Goal: Task Accomplishment & Management: Manage account settings

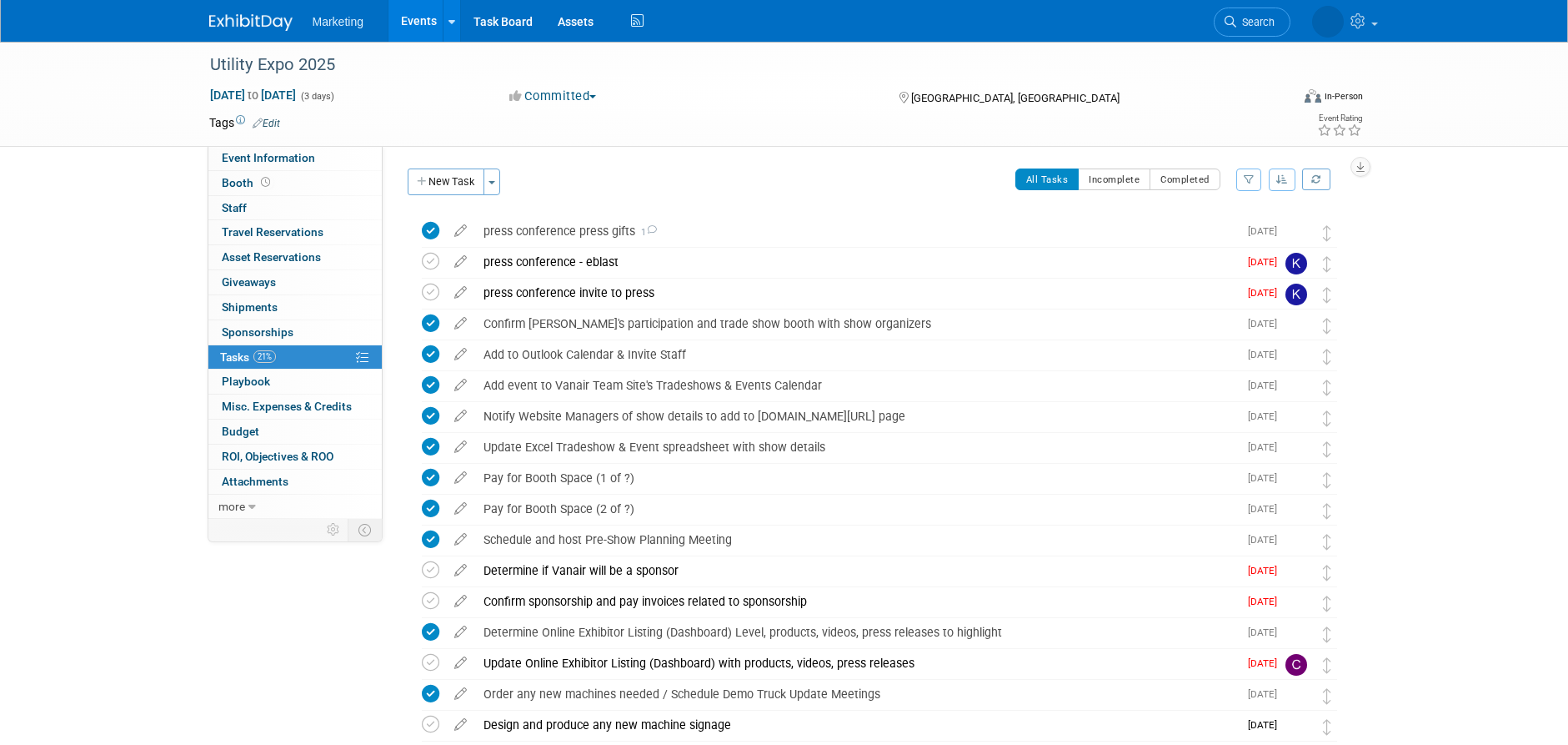
scroll to position [1210, 0]
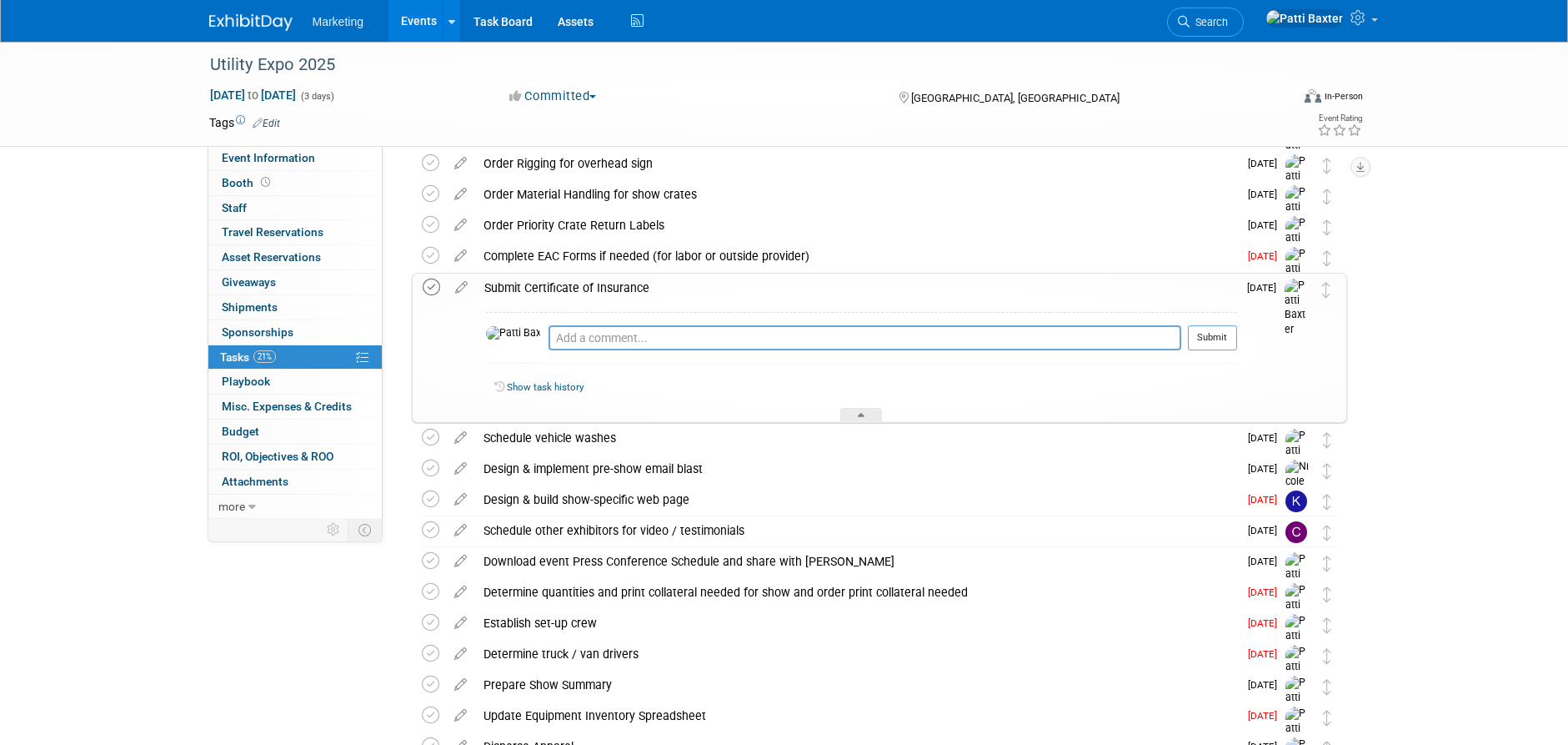
click at [432, 285] on icon at bounding box center [432, 287] width 18 height 18
click at [554, 339] on textarea at bounding box center [864, 337] width 633 height 25
type textarea "Updated COI was sent on 7/30/2025"
click at [1206, 334] on button "Submit" at bounding box center [1212, 337] width 49 height 25
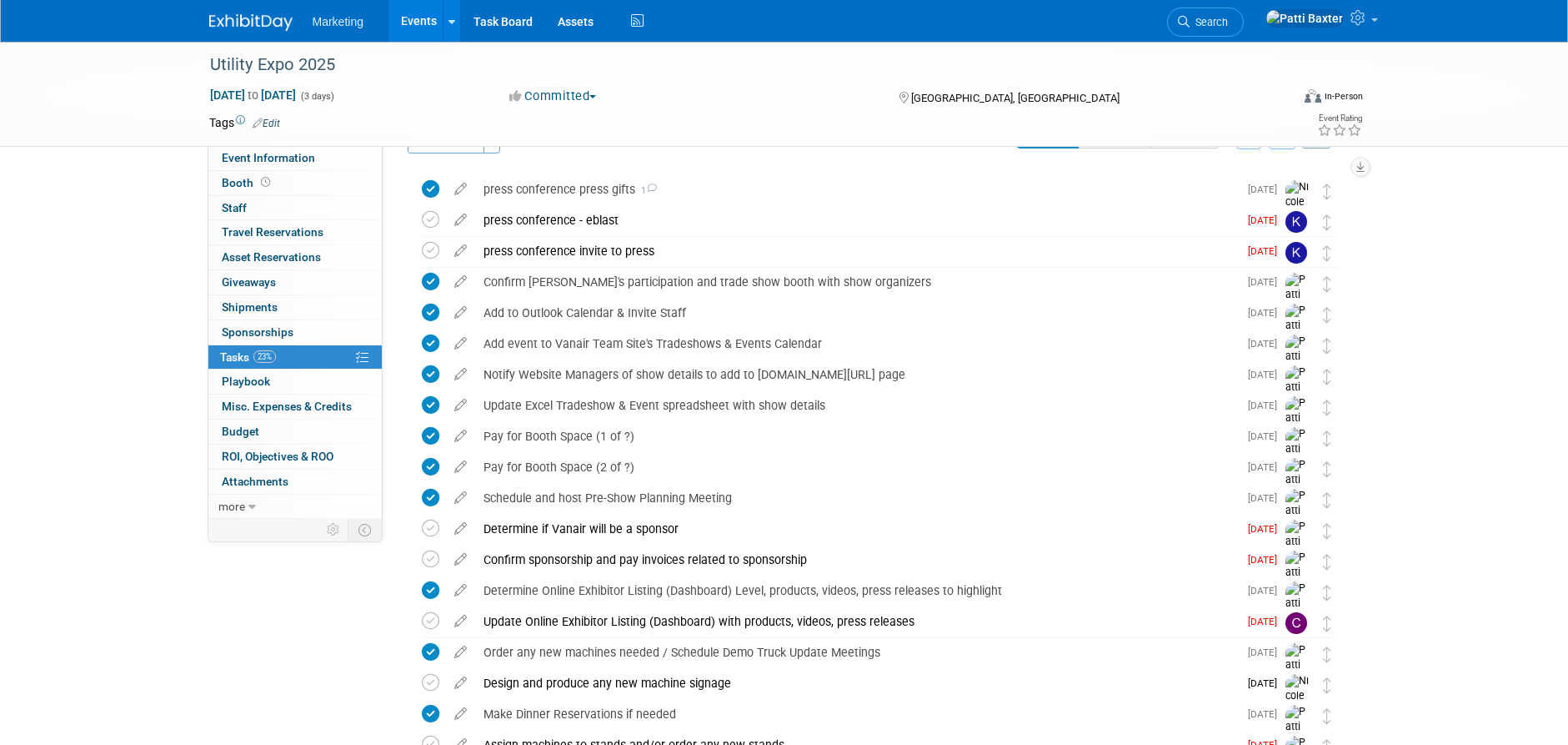
scroll to position [0, 0]
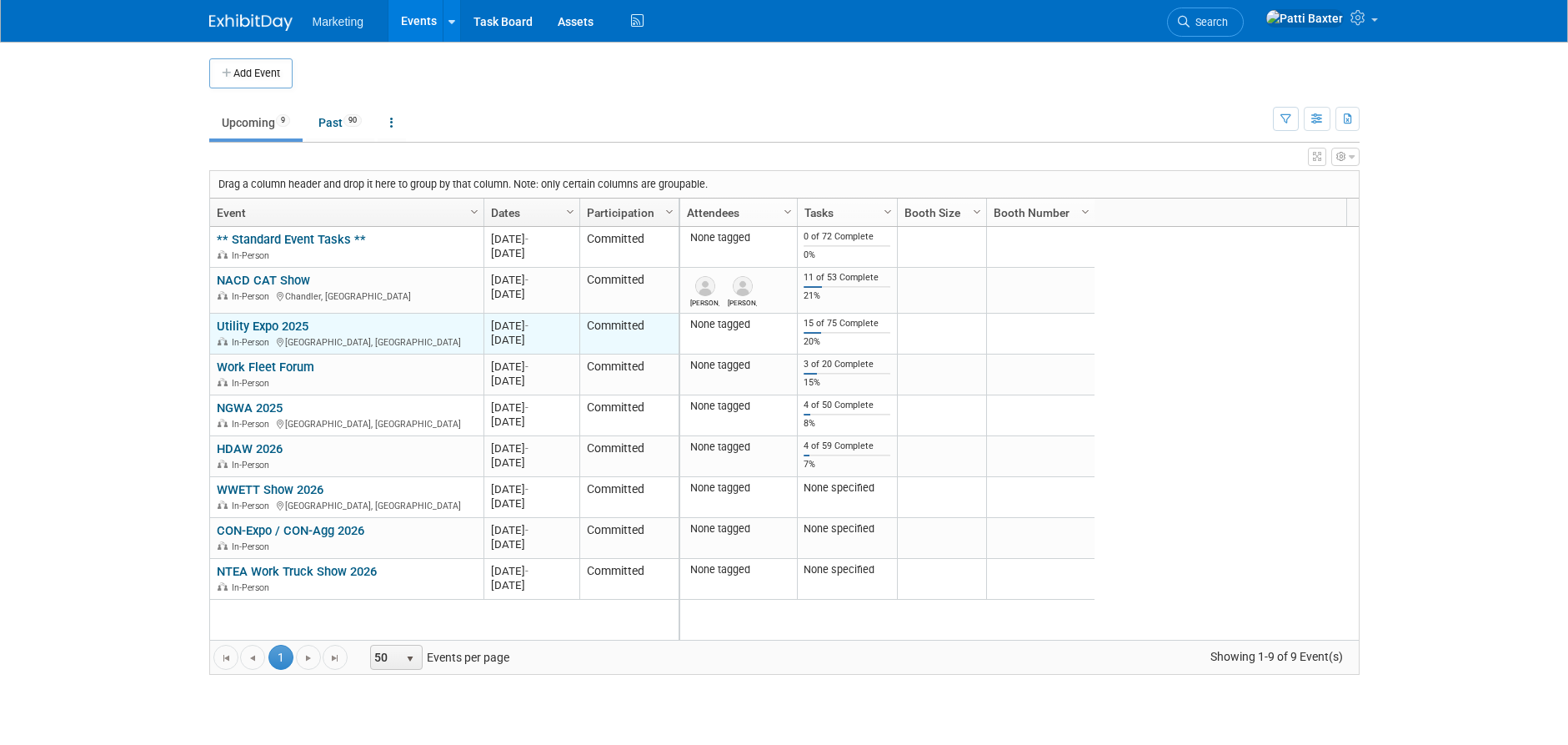
click at [257, 324] on link "Utility Expo 2025" at bounding box center [262, 326] width 92 height 15
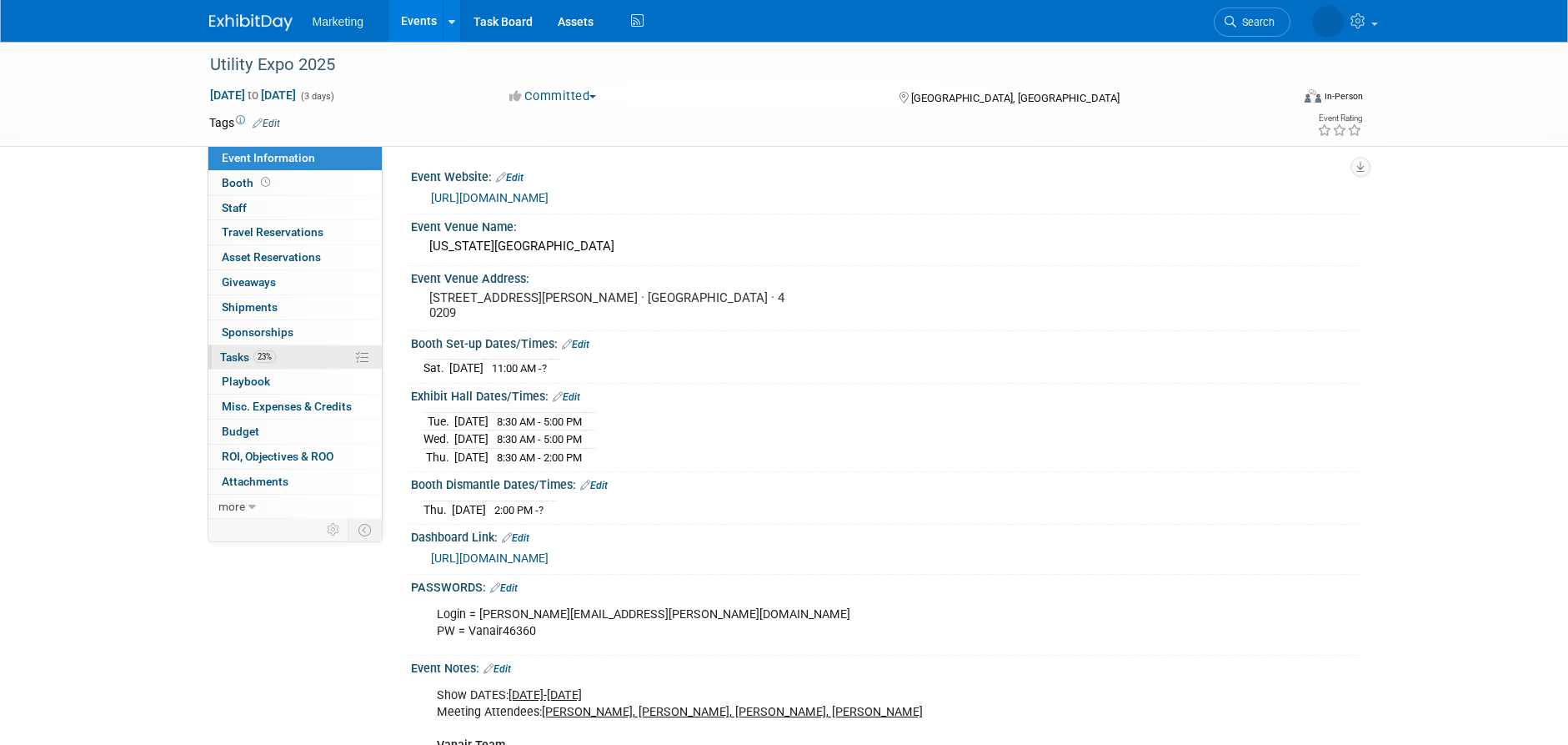
click at [242, 355] on span "Tasks 23%" at bounding box center [248, 356] width 56 height 13
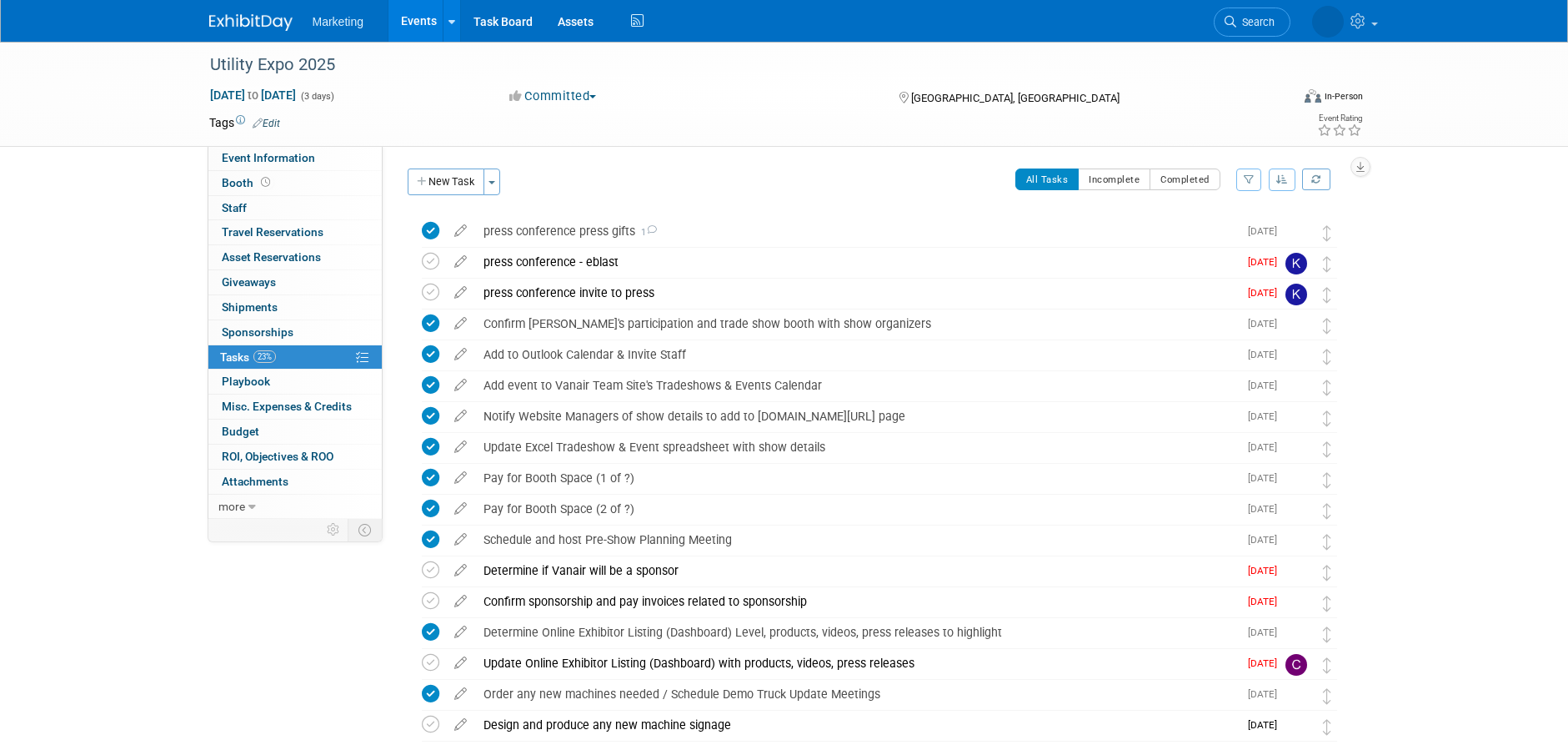
click at [1280, 178] on icon "button" at bounding box center [1283, 180] width 12 height 10
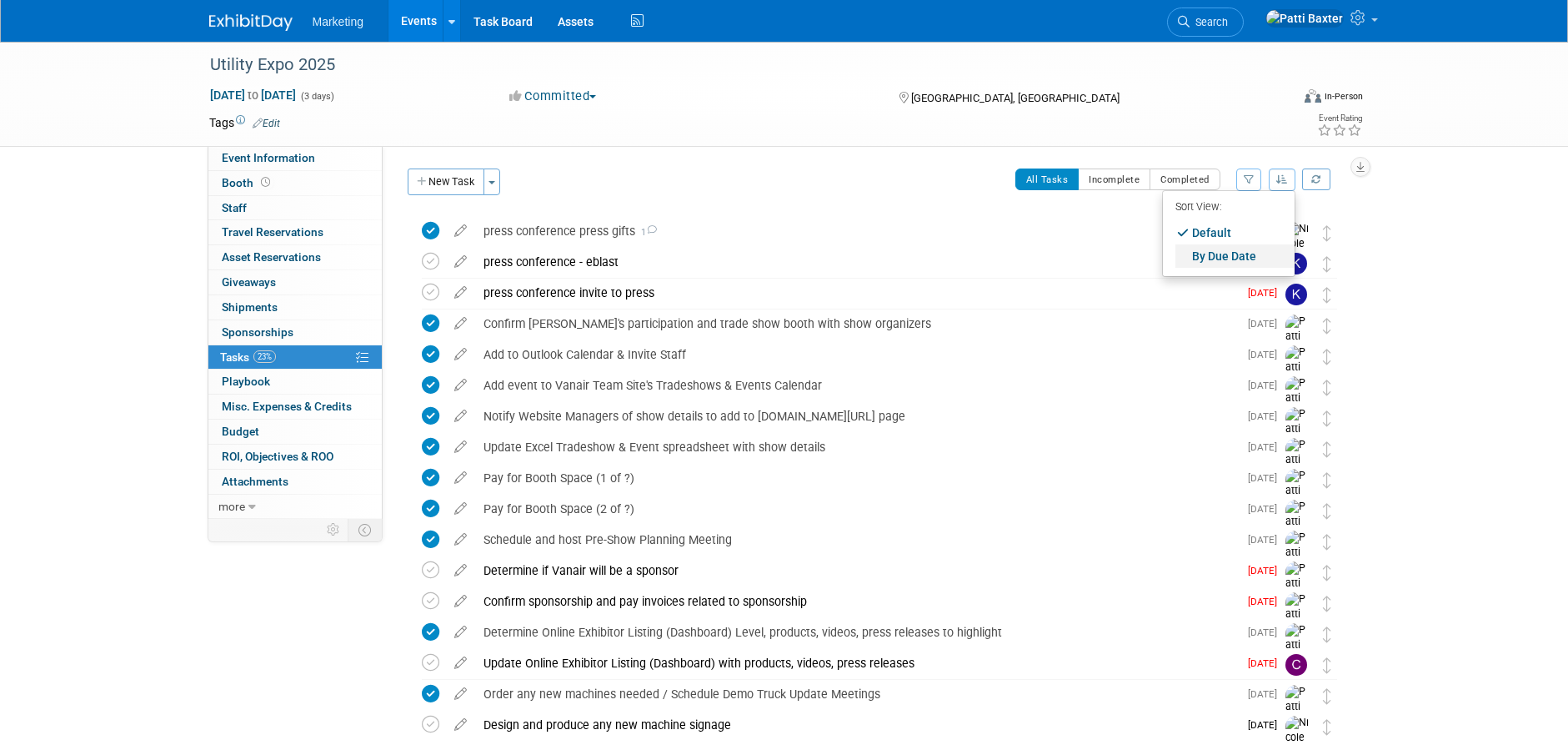
click at [1224, 255] on link "By Due Date" at bounding box center [1235, 255] width 120 height 23
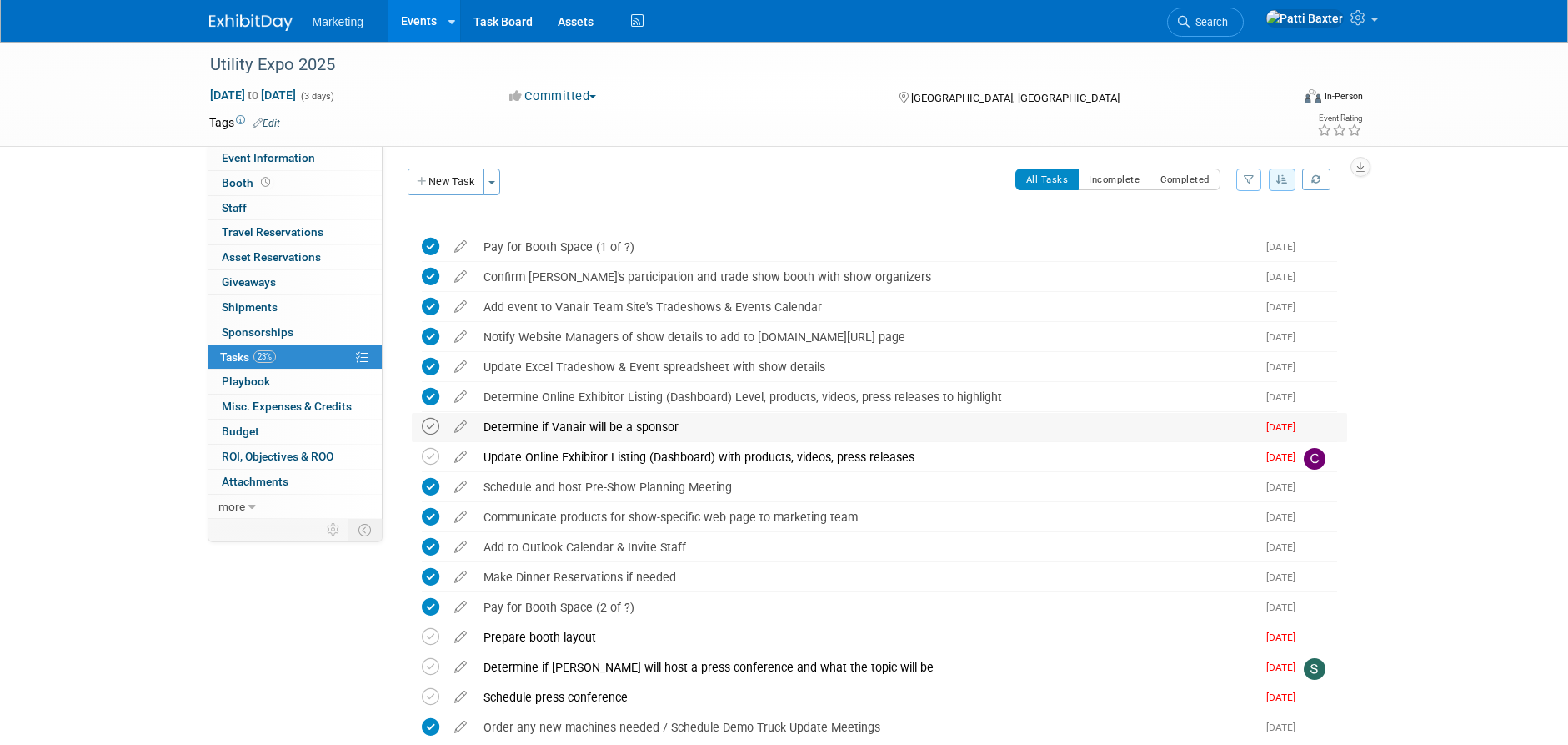
click at [431, 425] on icon at bounding box center [431, 427] width 18 height 18
click at [465, 426] on icon at bounding box center [461, 423] width 29 height 21
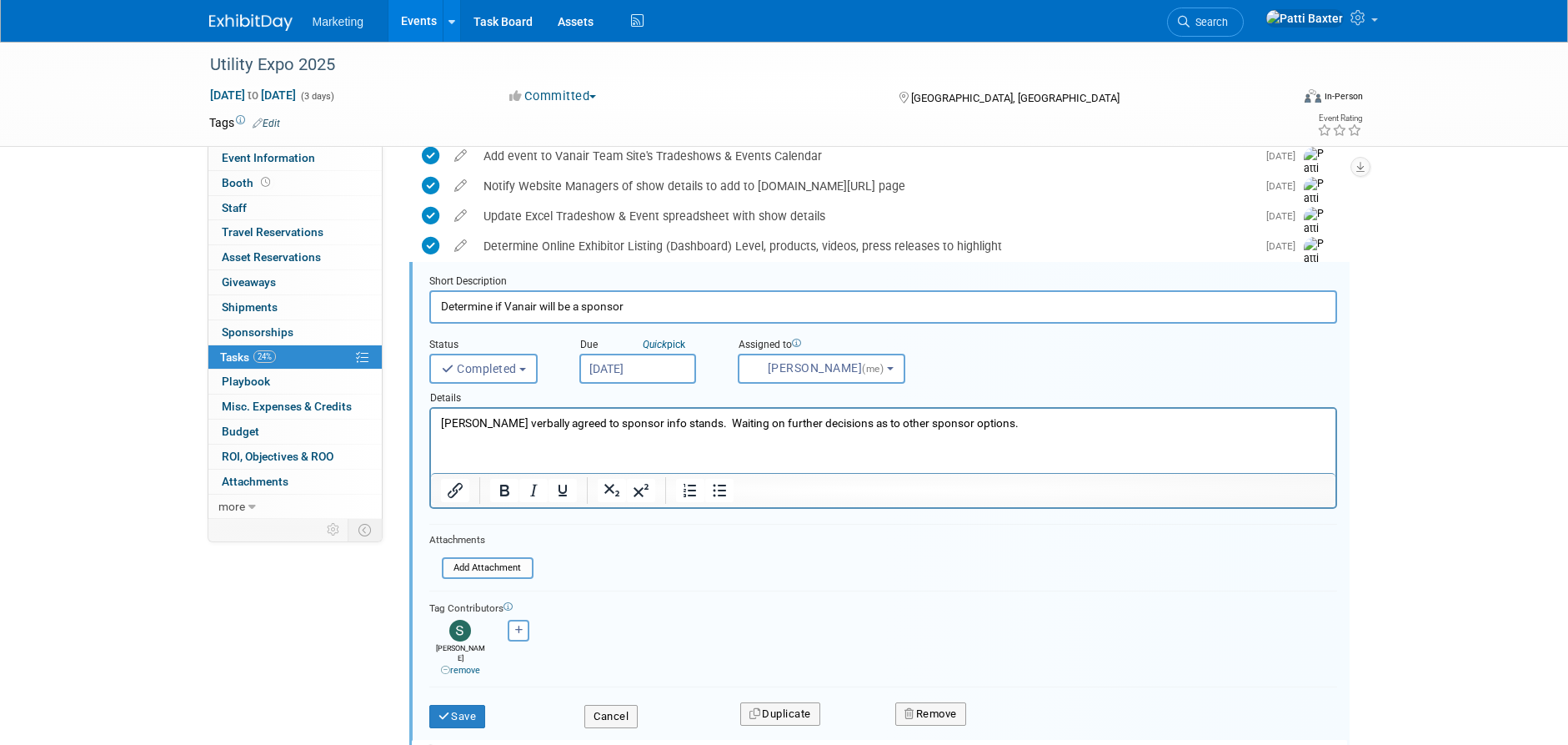
scroll to position [169, 0]
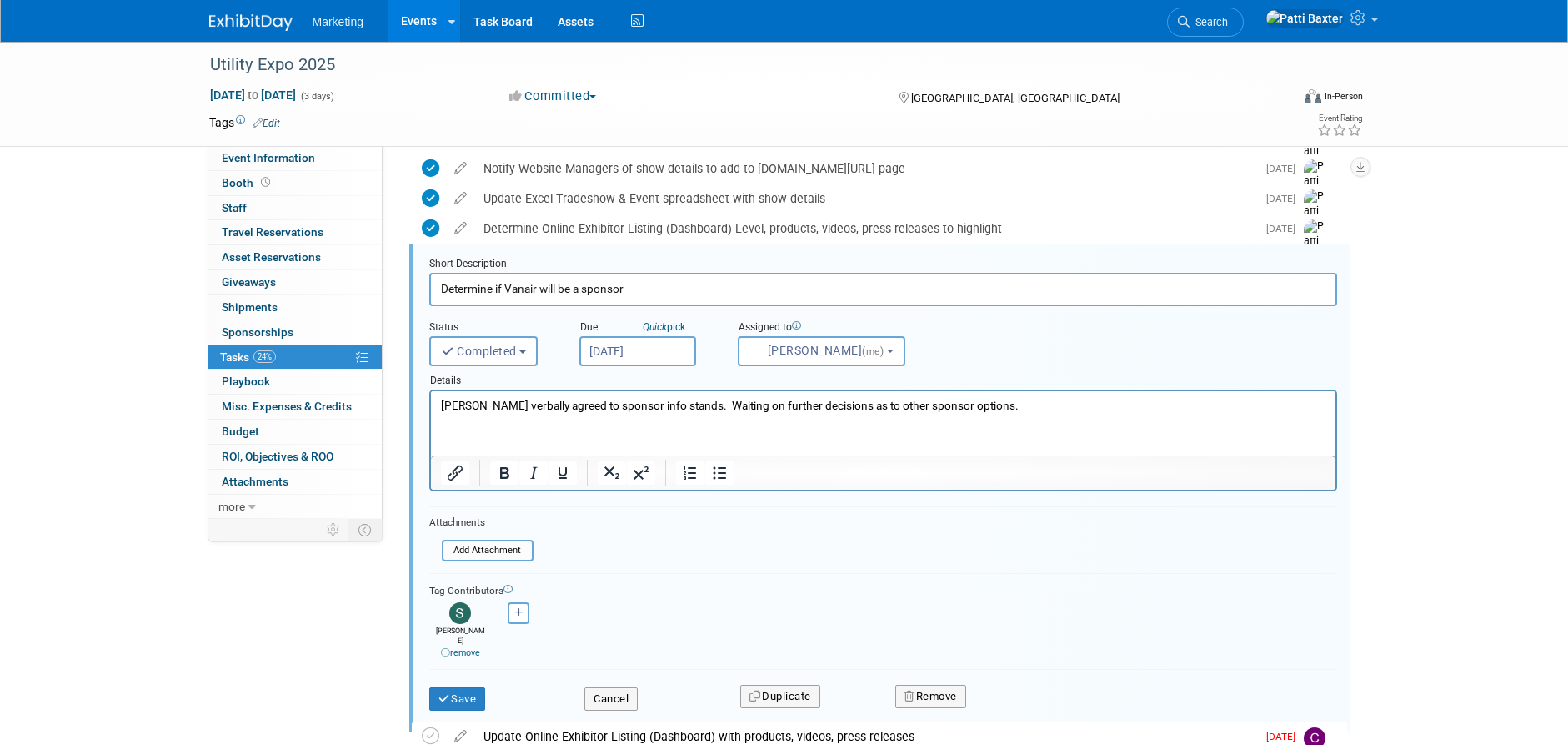
click at [682, 401] on p "Sara verbally agreed to sponsor info stands. Waiting on further decisions as to…" at bounding box center [883, 406] width 885 height 16
click at [969, 402] on p "Sara verbally agreed to sponsor info stands. Waiting on further decisions as to…" at bounding box center [883, 406] width 885 height 16
click at [967, 404] on p "Sara verbally agreed to sponsor info stands. Waiting on further decisions as to…" at bounding box center [883, 406] width 885 height 16
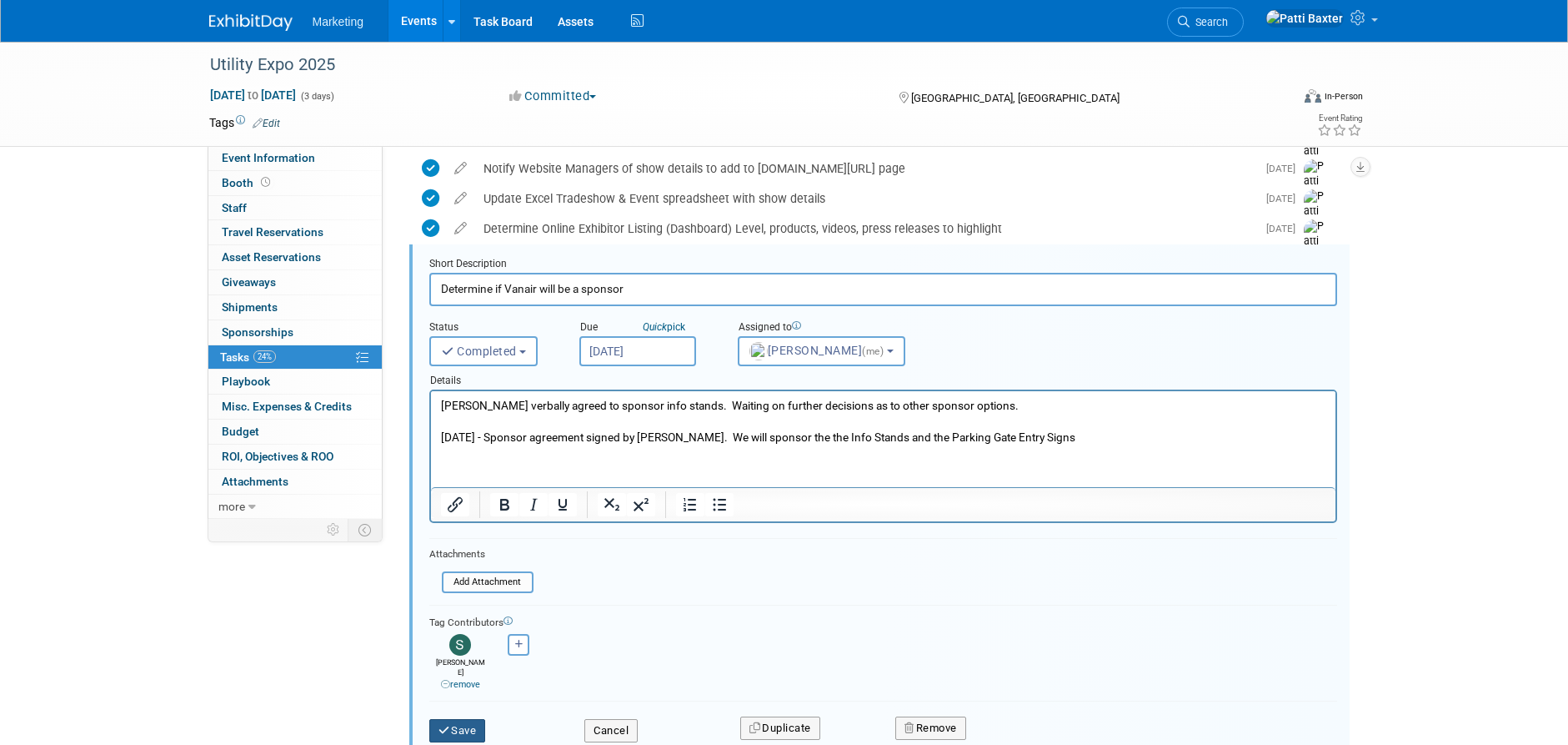
click at [447, 725] on icon "submit" at bounding box center [445, 730] width 13 height 11
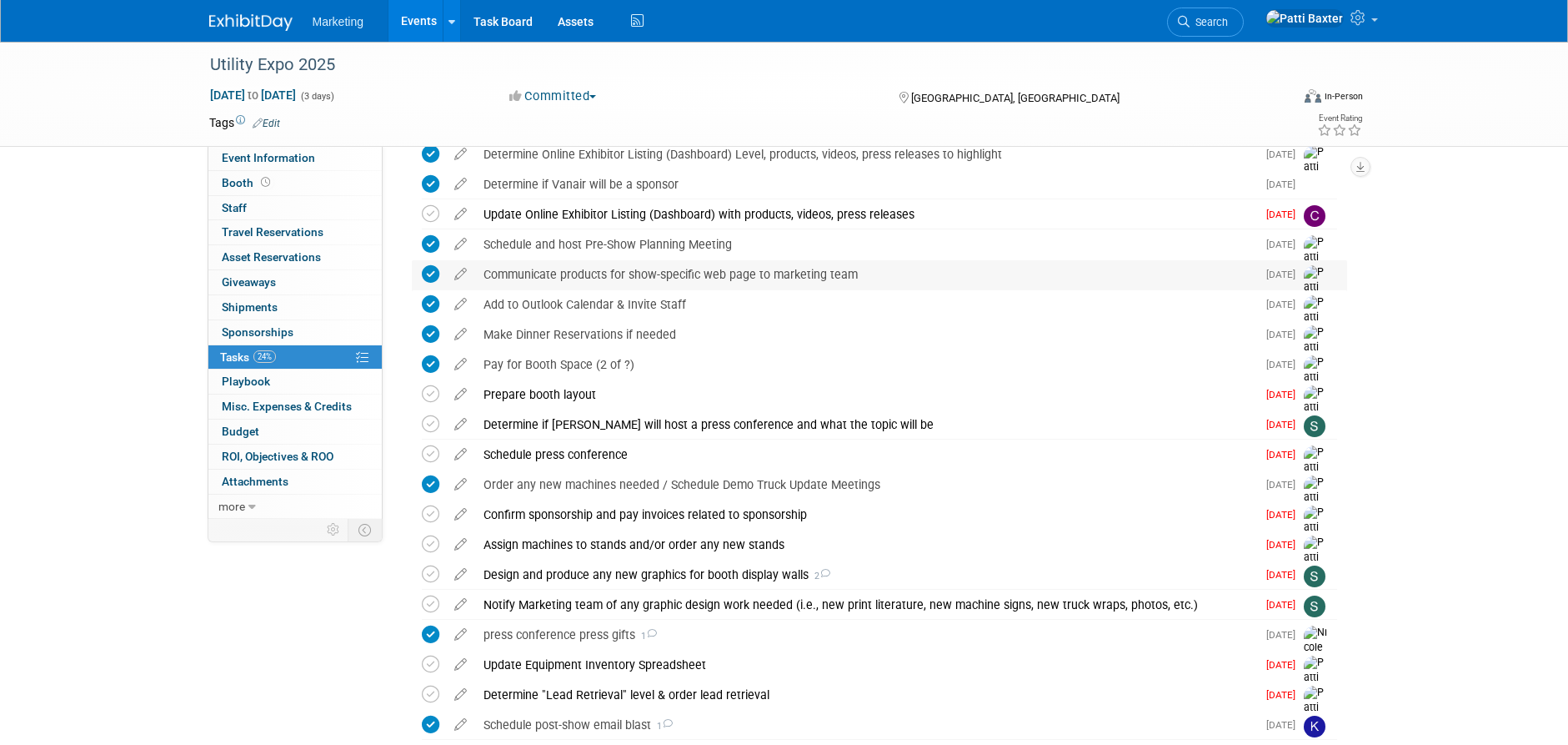
scroll to position [252, 0]
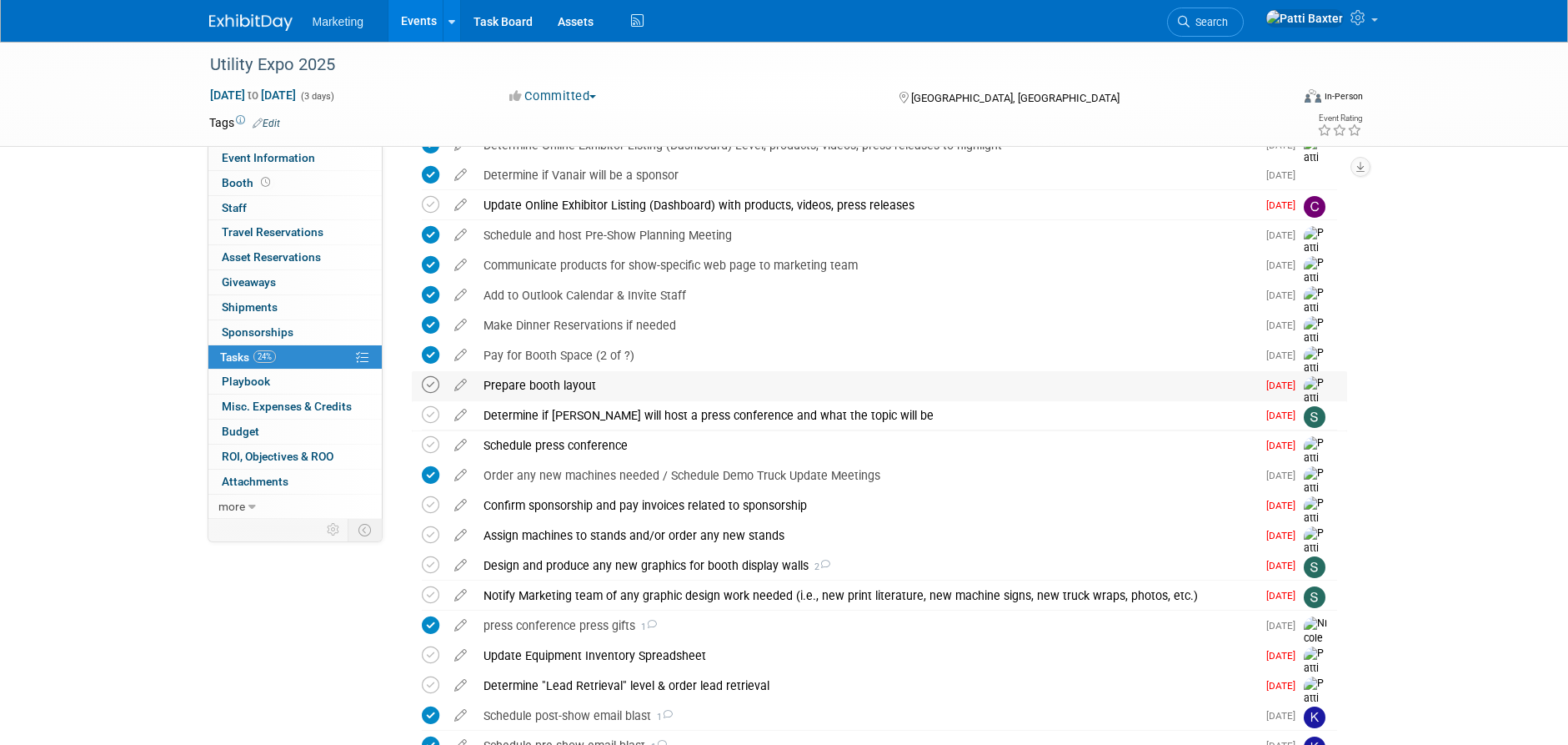
click at [429, 384] on icon at bounding box center [431, 385] width 18 height 18
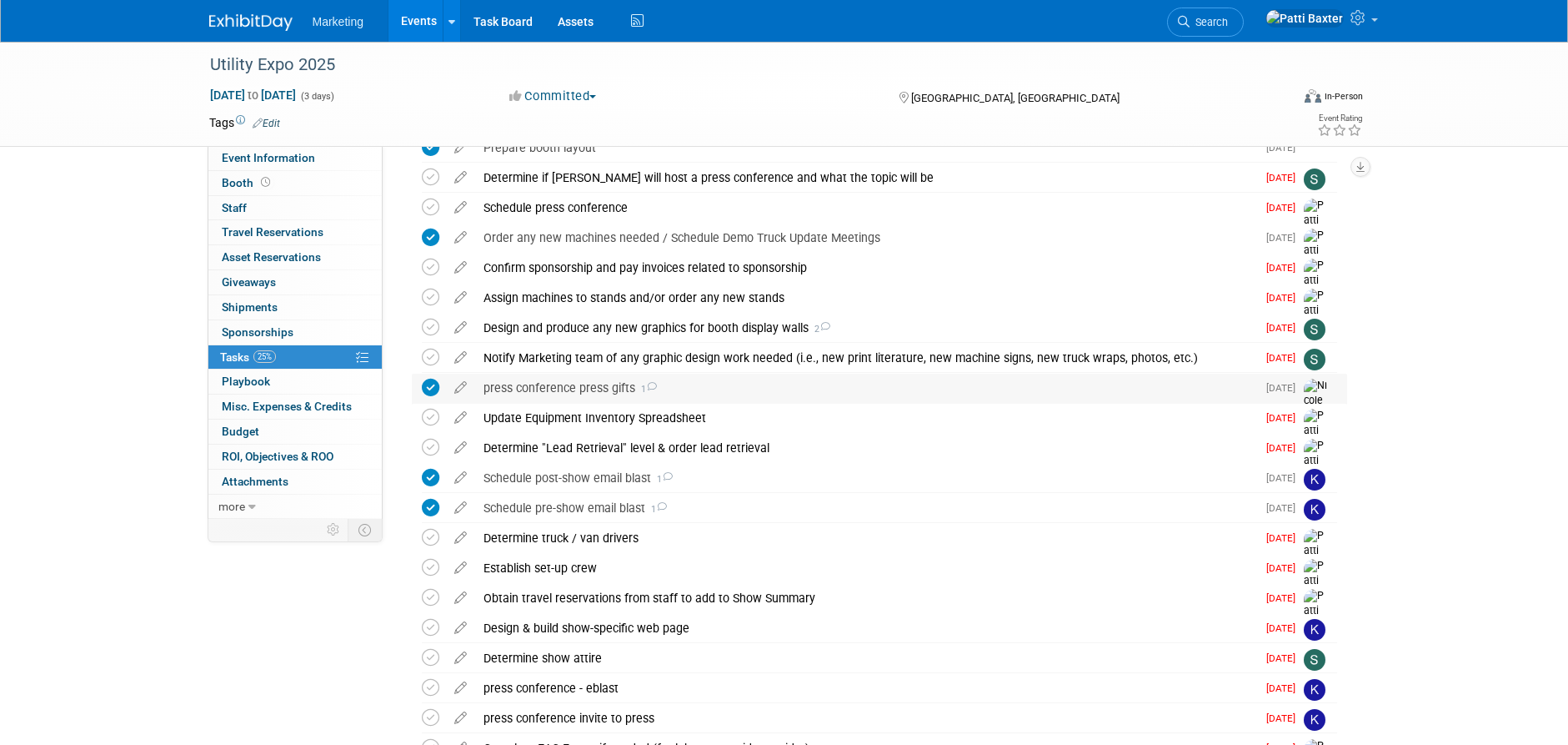
scroll to position [503, 0]
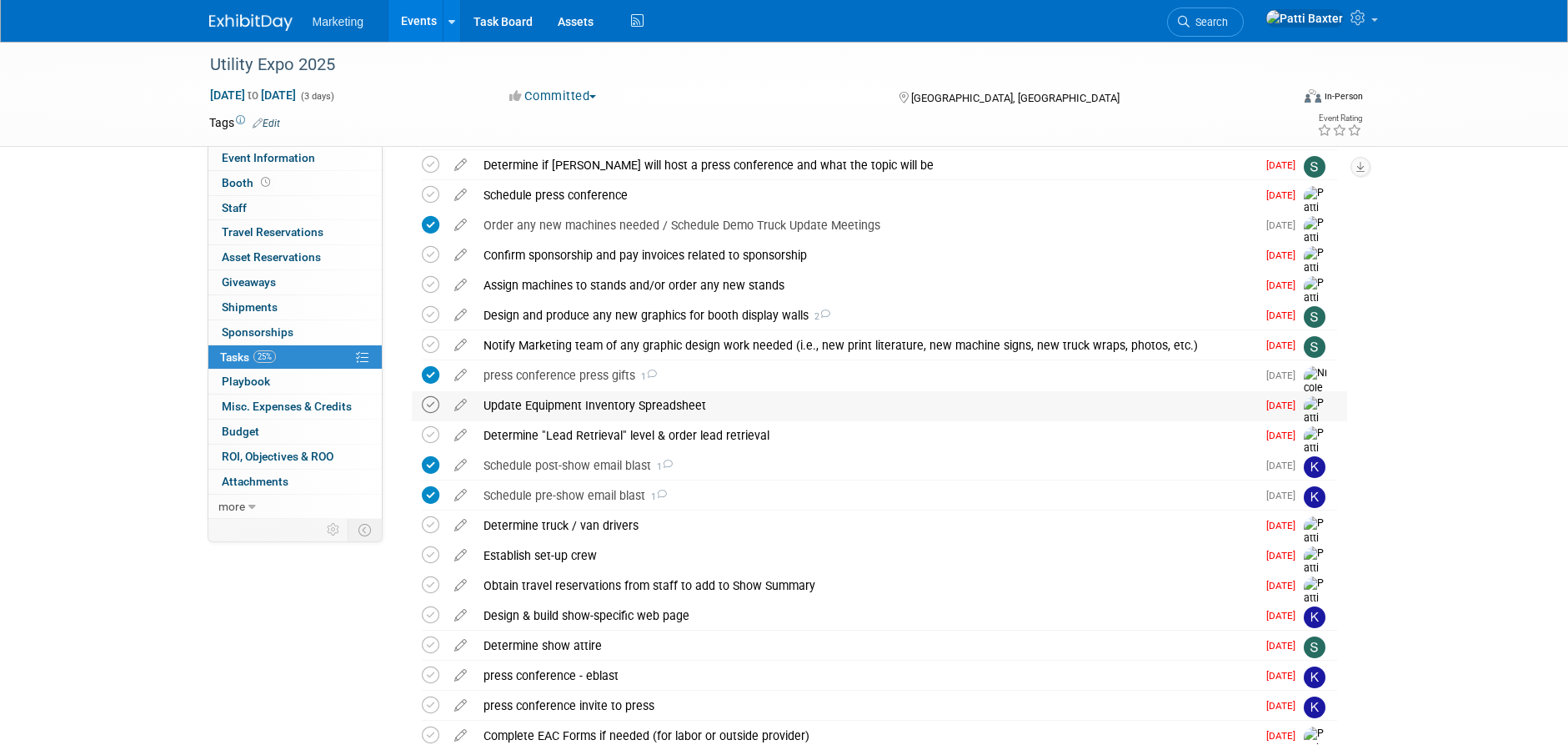
click at [429, 406] on icon at bounding box center [431, 405] width 18 height 18
click at [431, 433] on icon at bounding box center [431, 435] width 18 height 18
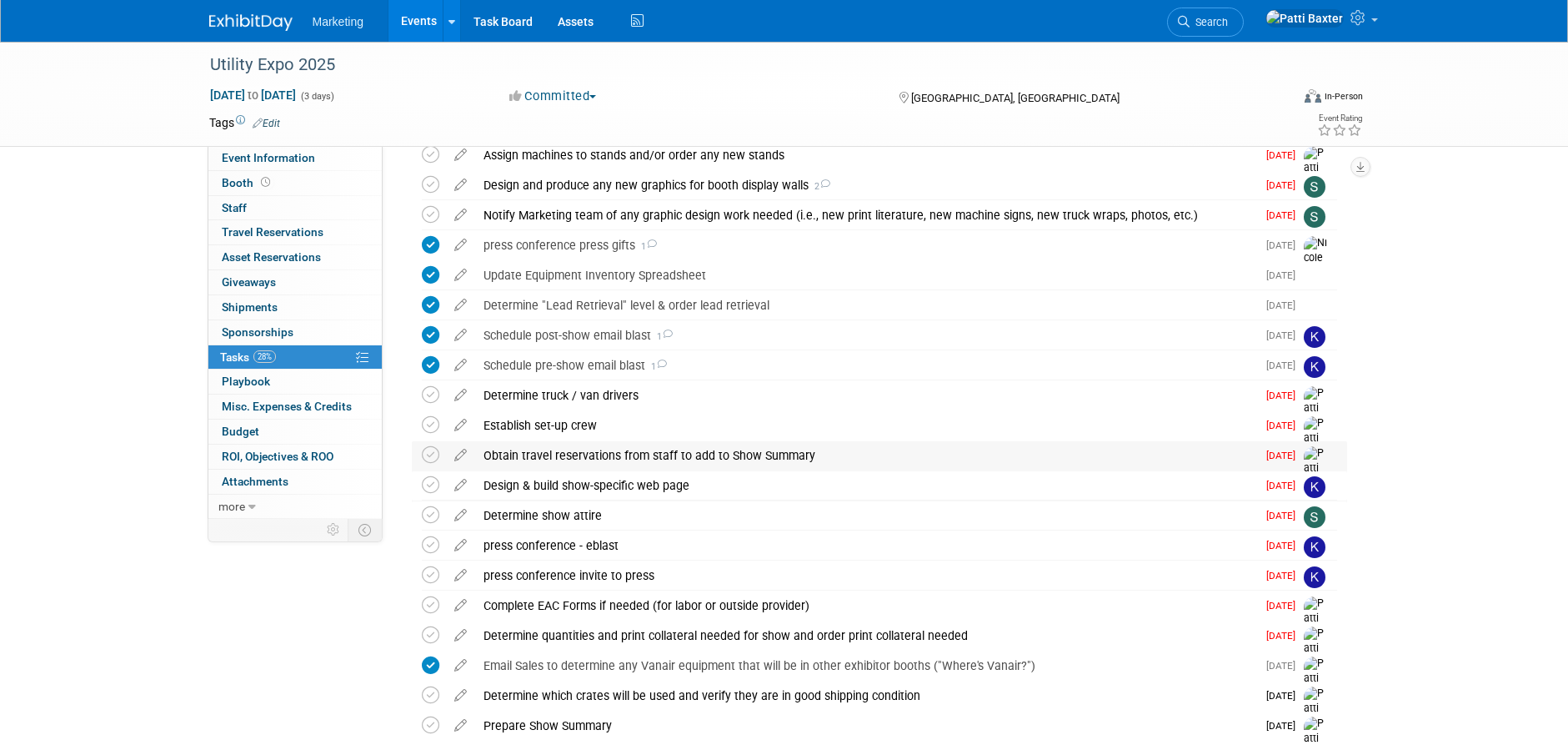
scroll to position [669, 0]
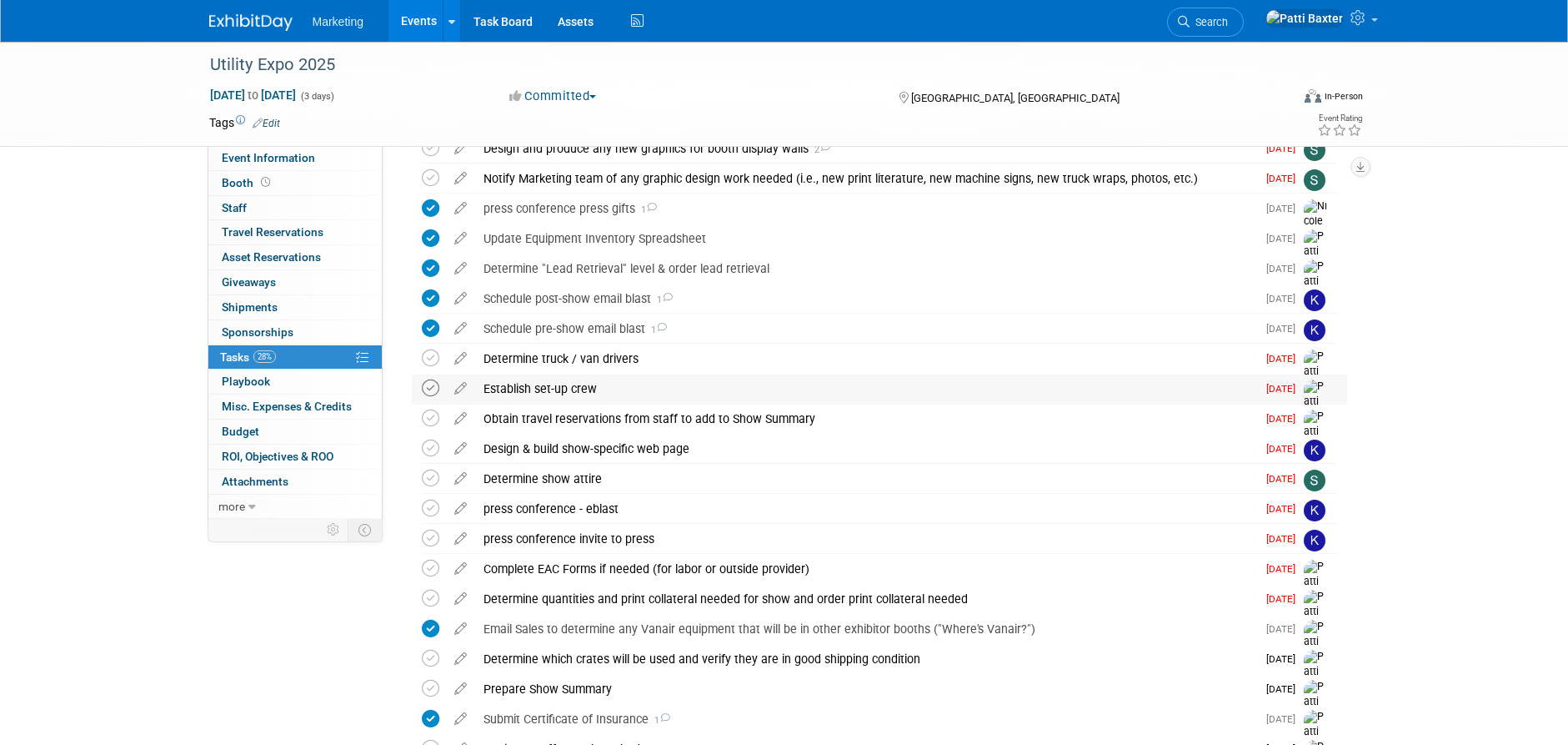
click at [436, 390] on icon at bounding box center [431, 389] width 18 height 18
click at [460, 390] on icon at bounding box center [461, 385] width 29 height 21
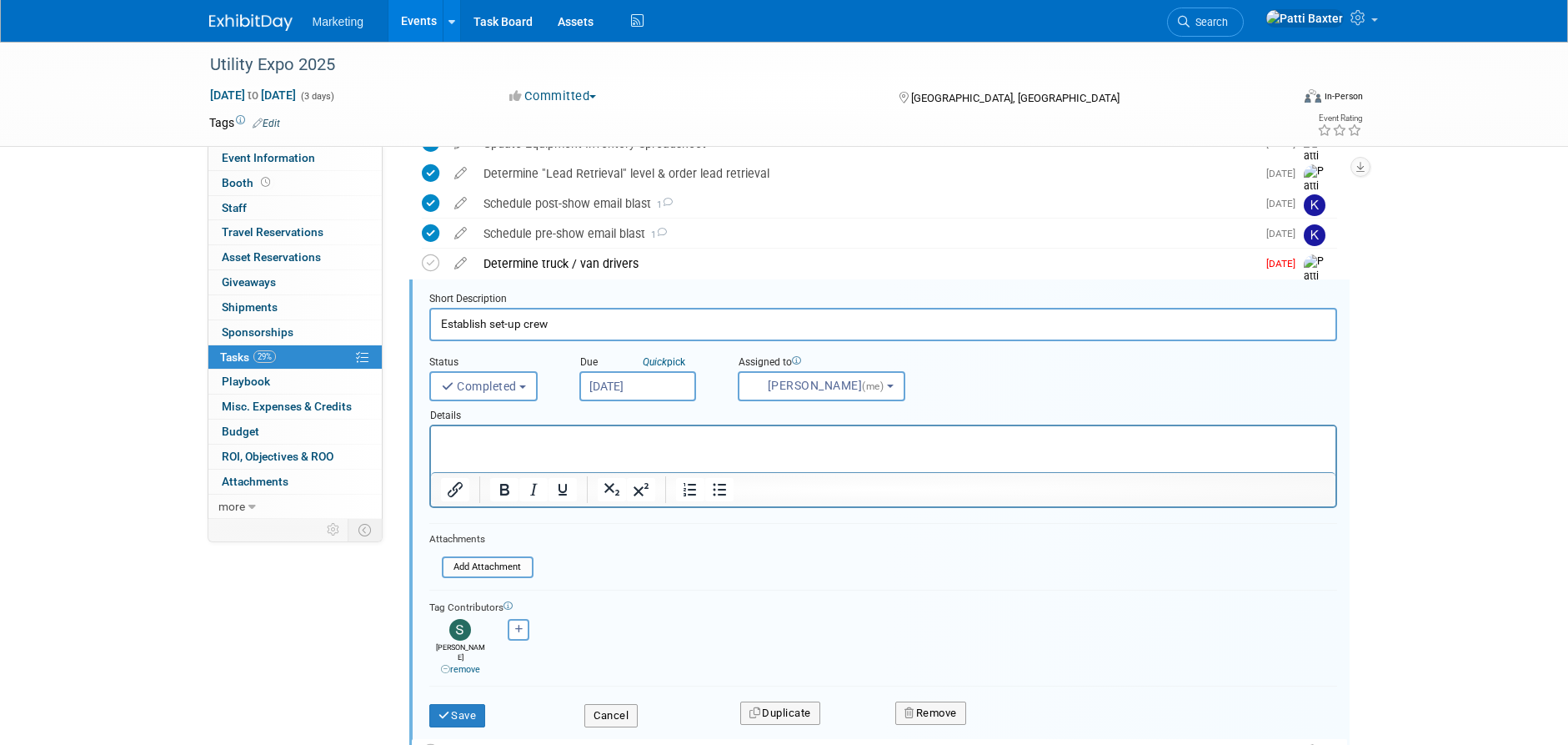
scroll to position [799, 0]
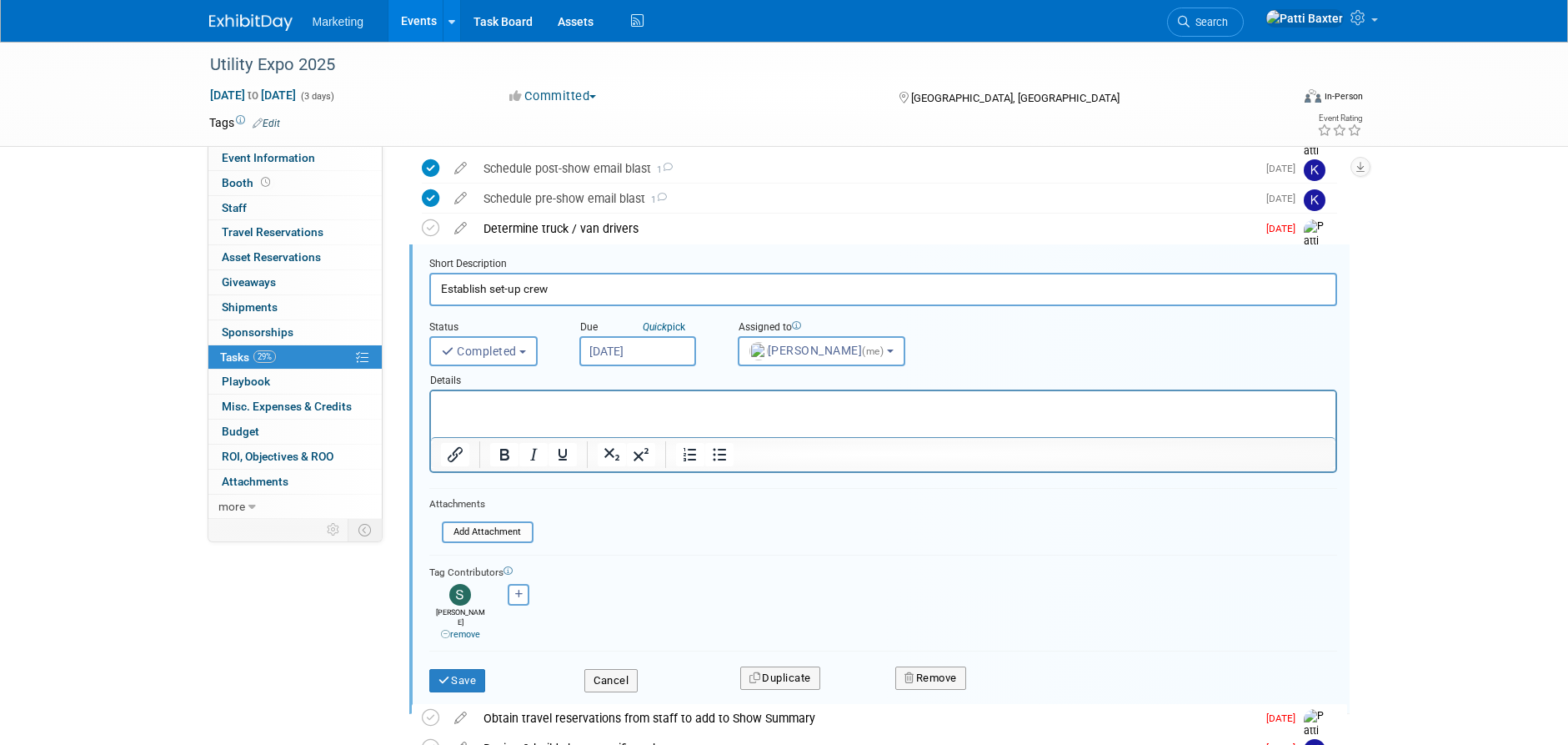
click at [486, 410] on p "Rich Text Area. Press ALT-0 for help." at bounding box center [883, 406] width 885 height 16
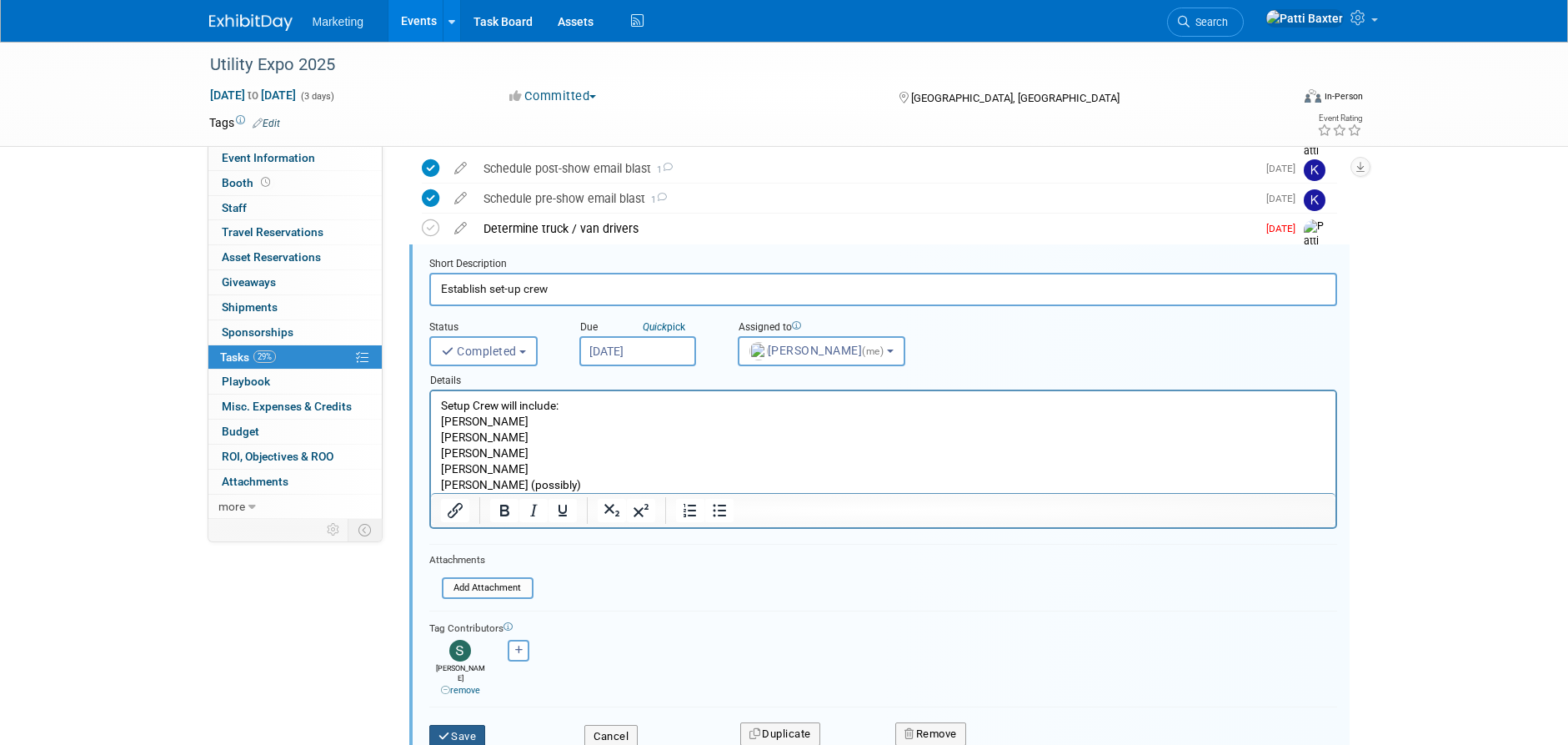
click at [467, 725] on button "Save" at bounding box center [458, 736] width 57 height 23
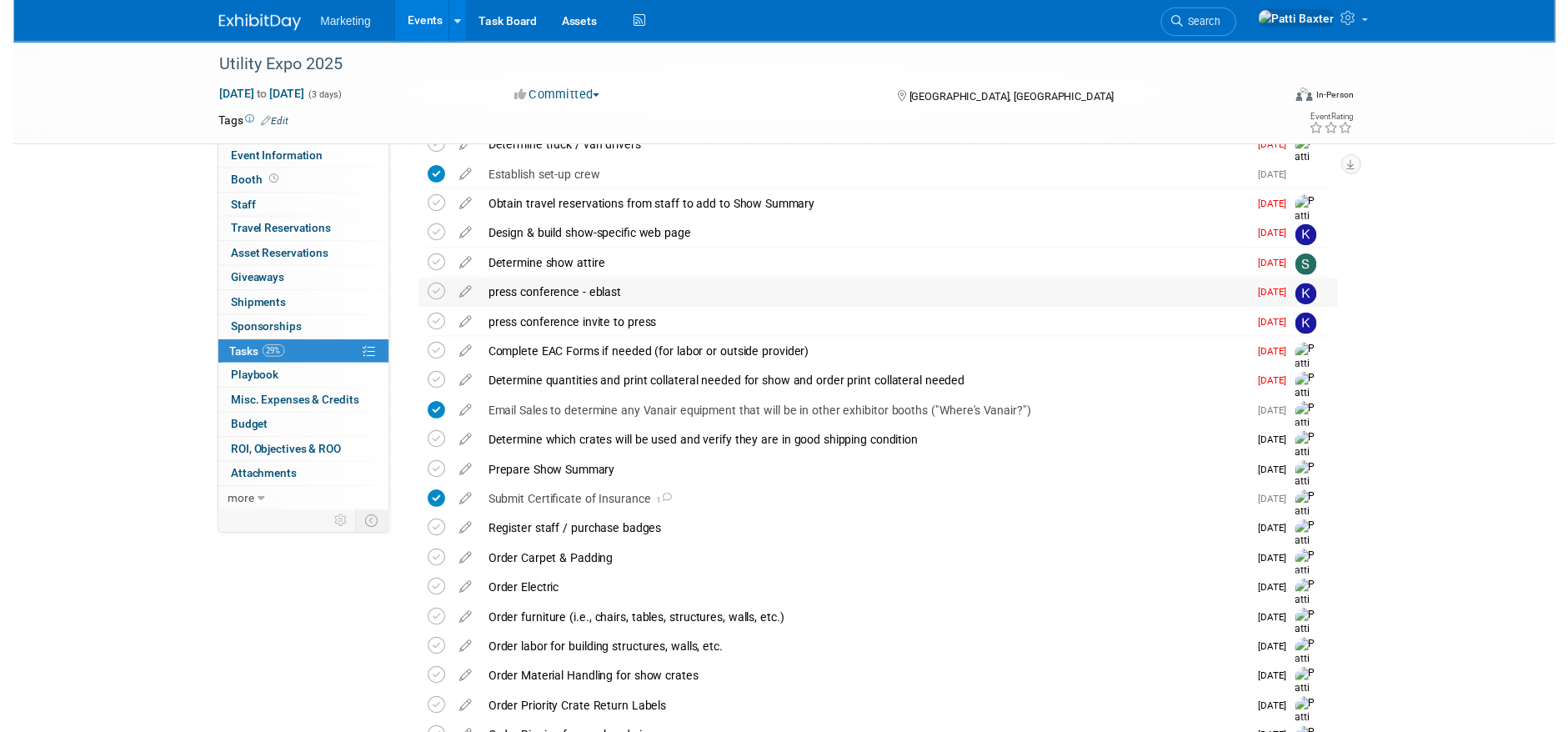
scroll to position [883, 0]
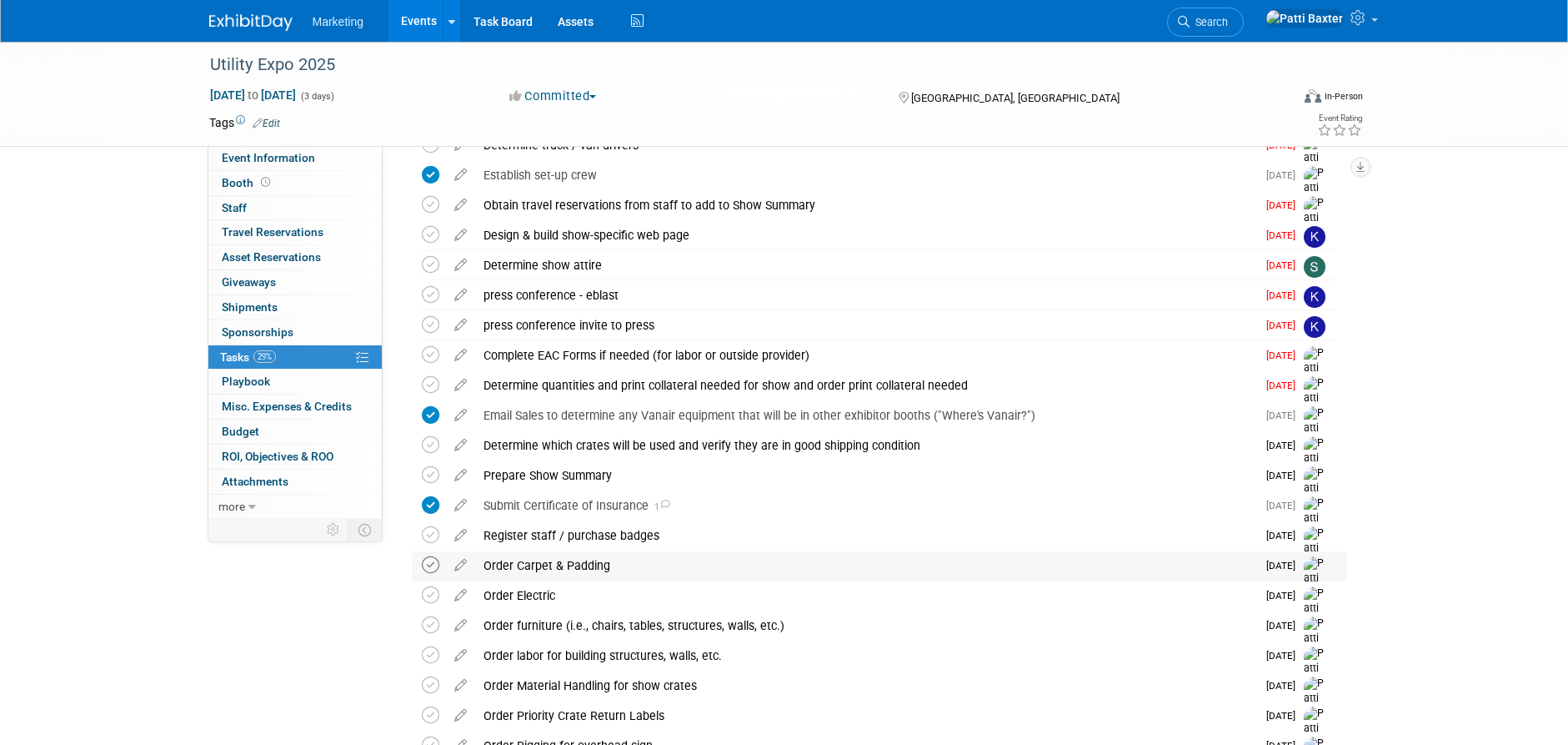
click at [430, 561] on icon at bounding box center [431, 565] width 18 height 18
click at [464, 563] on icon at bounding box center [461, 561] width 29 height 21
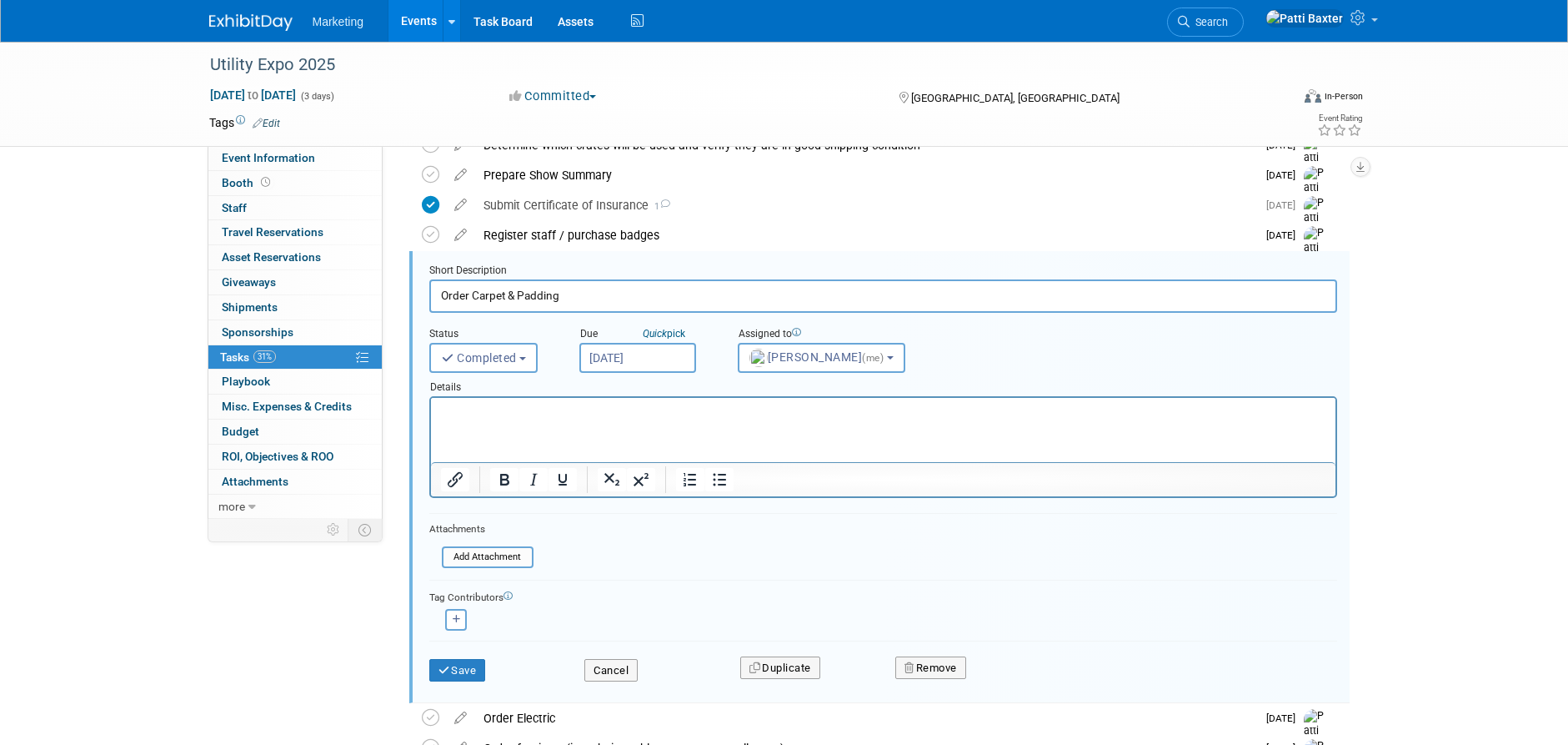
scroll to position [1190, 0]
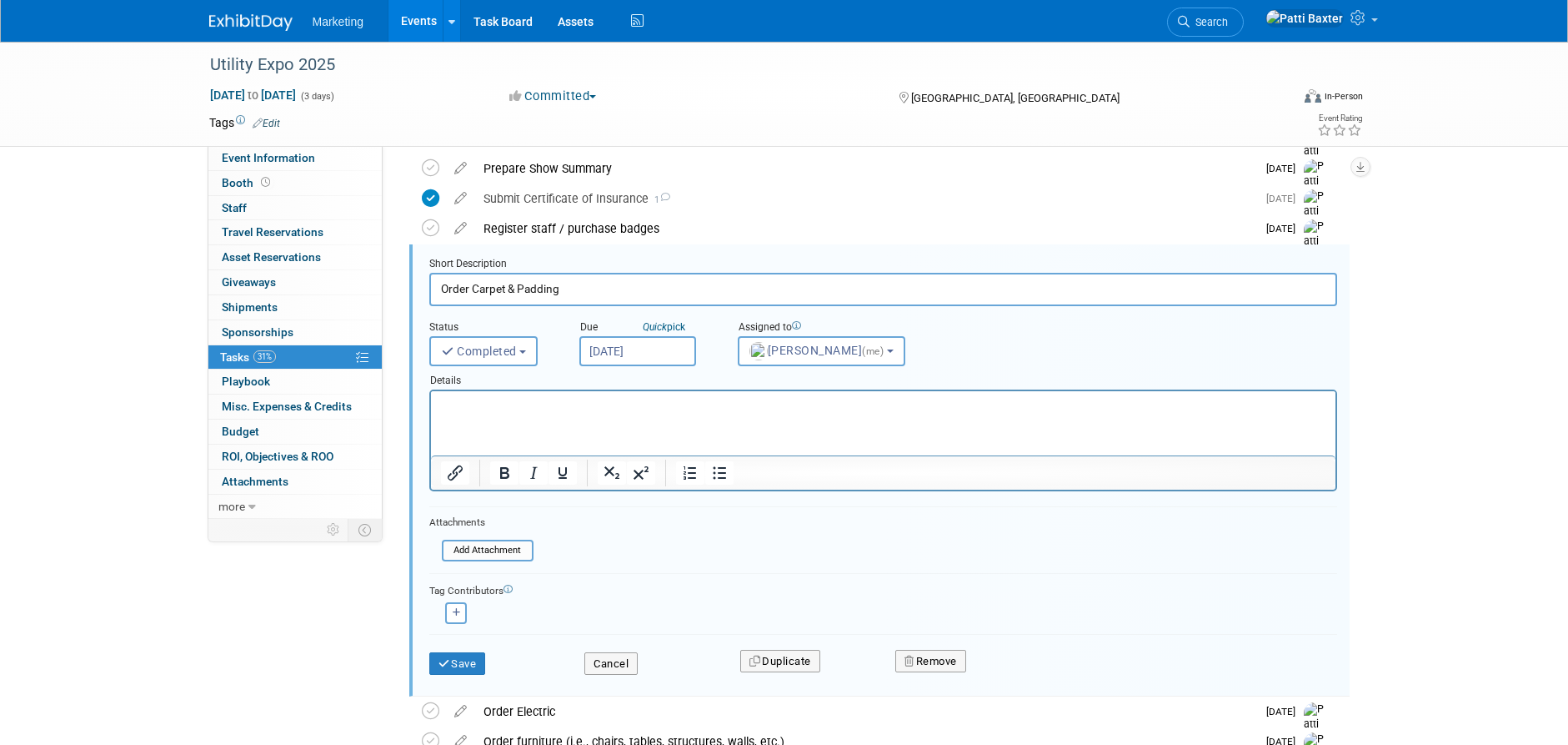
click at [457, 403] on p "Rich Text Area. Press ALT-0 for help." at bounding box center [883, 406] width 885 height 16
drag, startPoint x: 453, startPoint y: 663, endPoint x: 464, endPoint y: 621, distance: 43.4
click at [454, 663] on button "Save" at bounding box center [458, 663] width 57 height 23
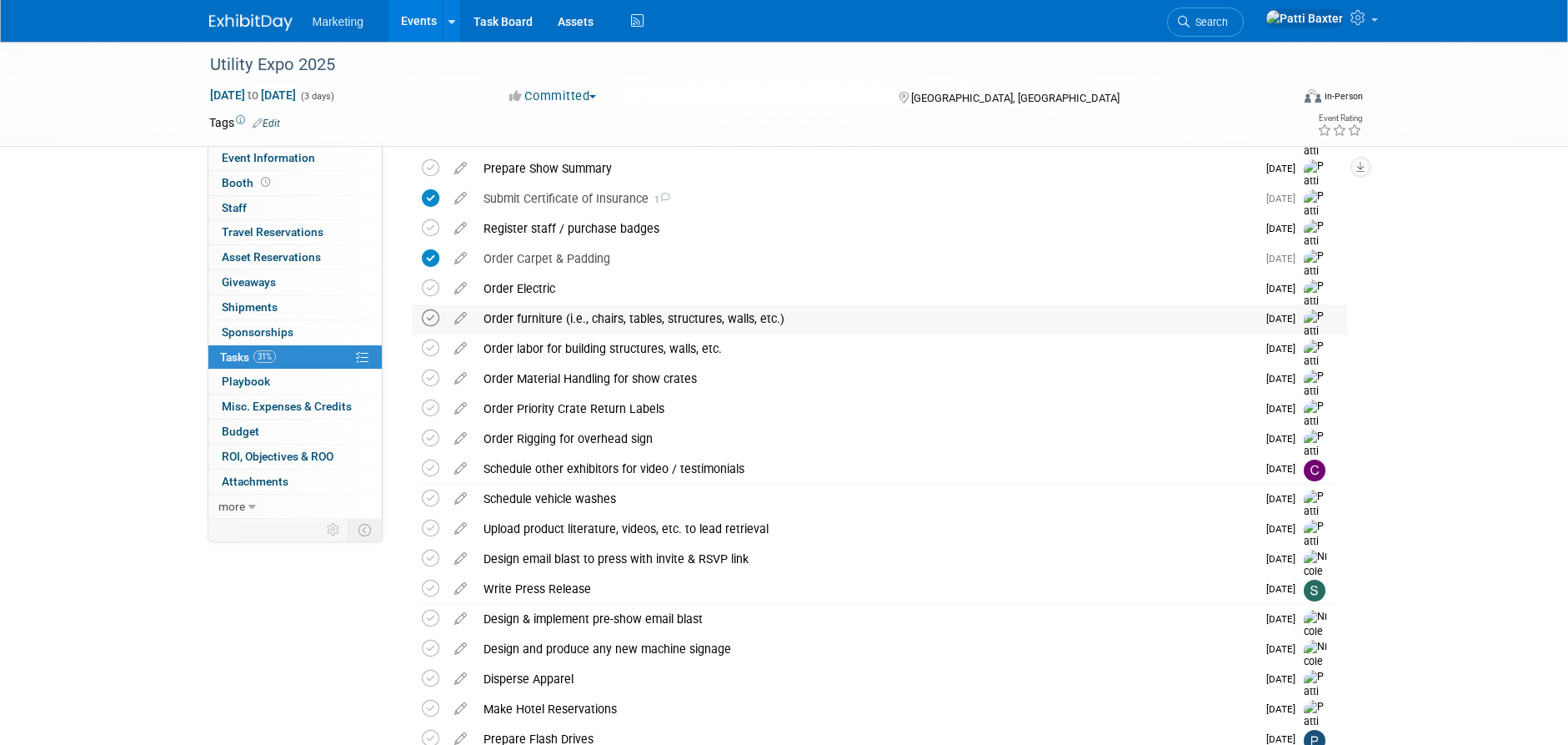
click at [426, 316] on icon at bounding box center [431, 318] width 18 height 18
click at [465, 439] on icon at bounding box center [461, 435] width 29 height 21
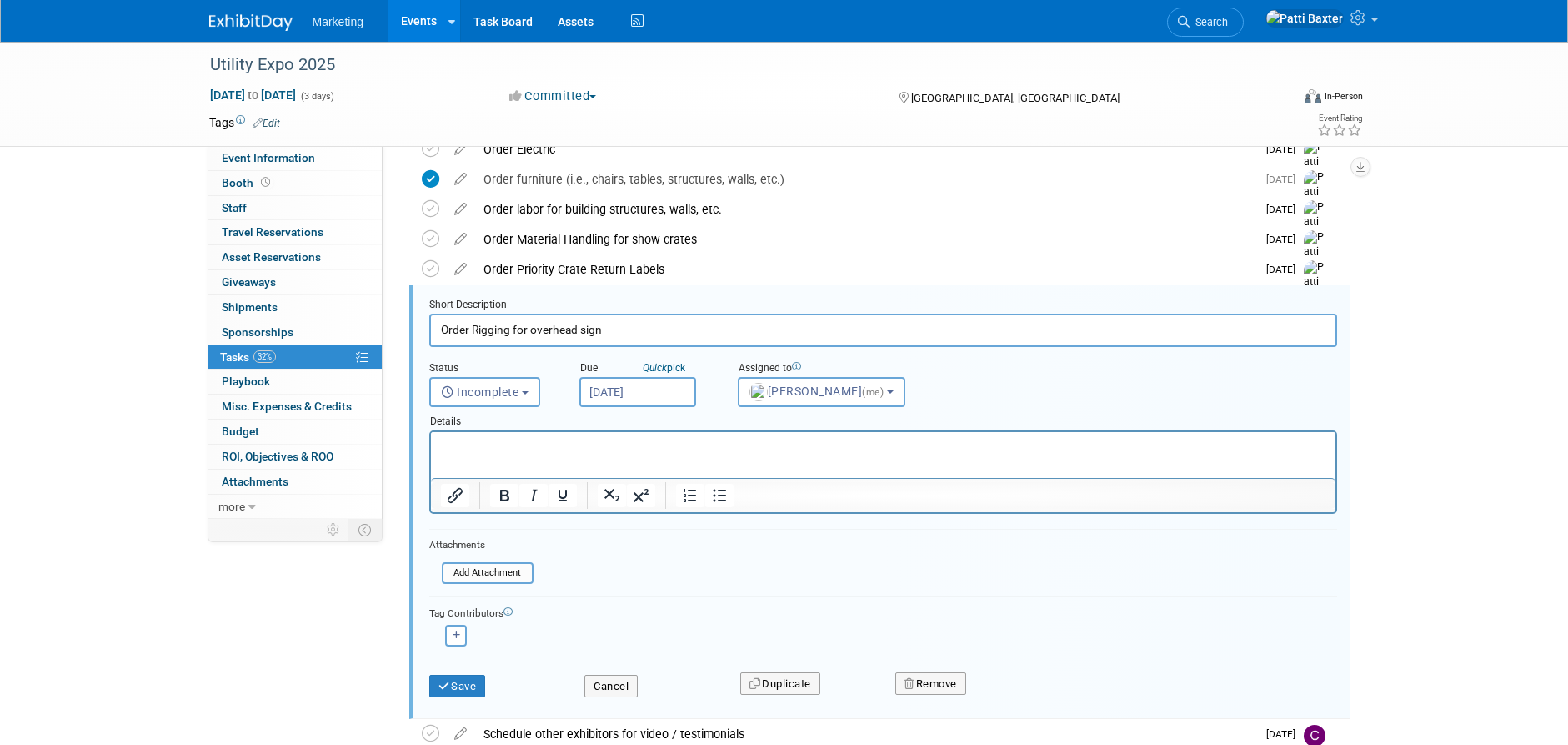
scroll to position [1369, 0]
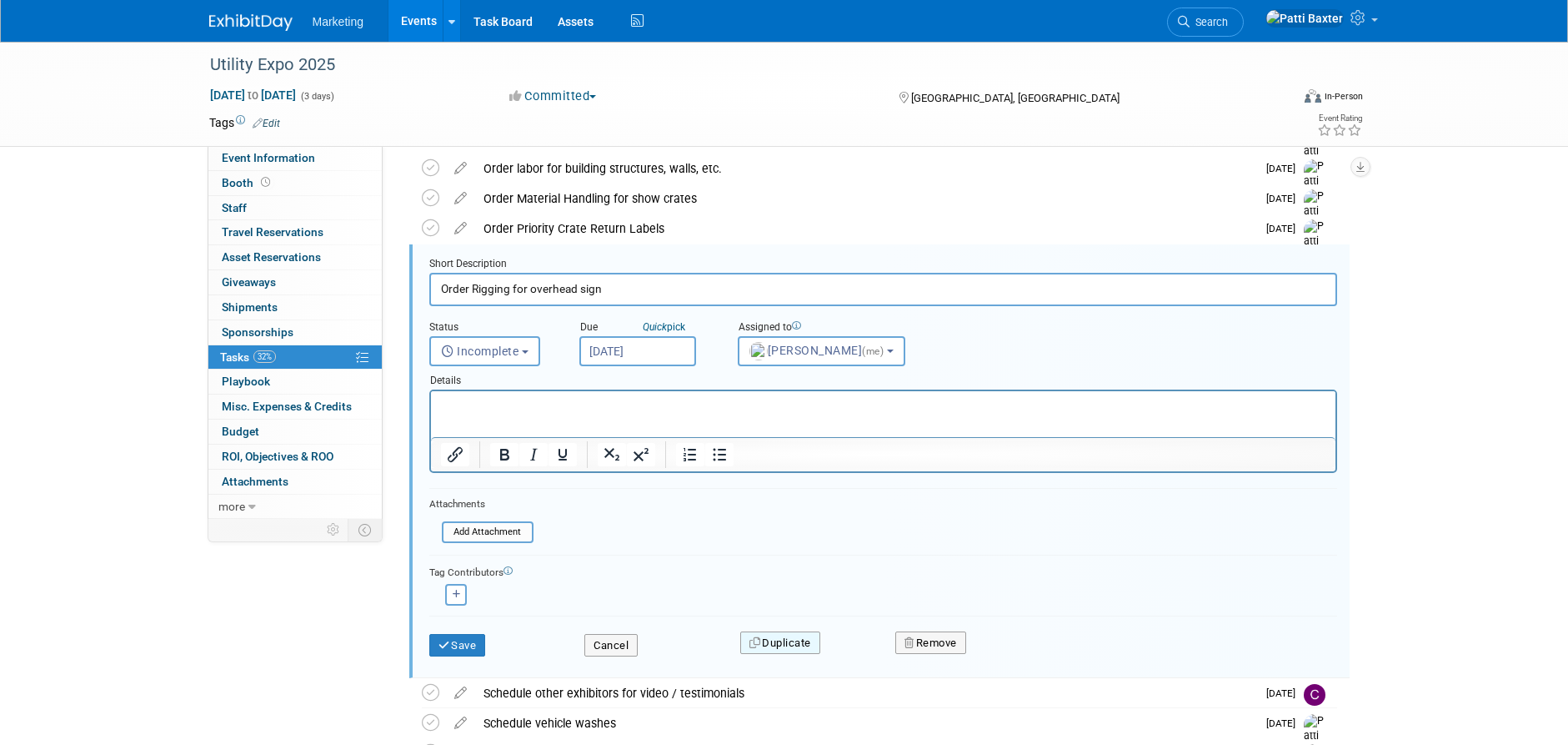
click at [808, 640] on button "Duplicate" at bounding box center [781, 642] width 80 height 23
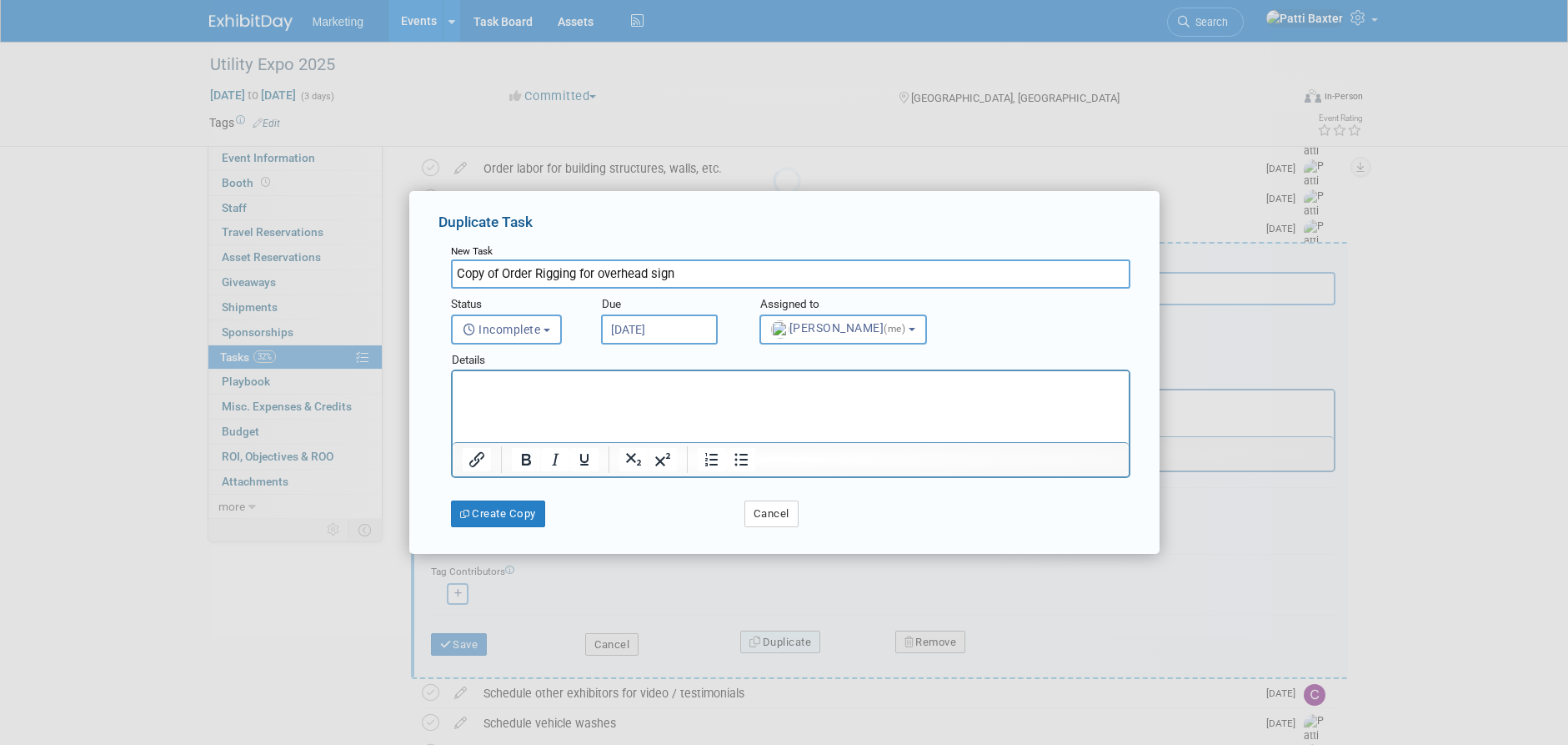
scroll to position [0, 0]
click at [779, 513] on button "Cancel" at bounding box center [772, 514] width 54 height 27
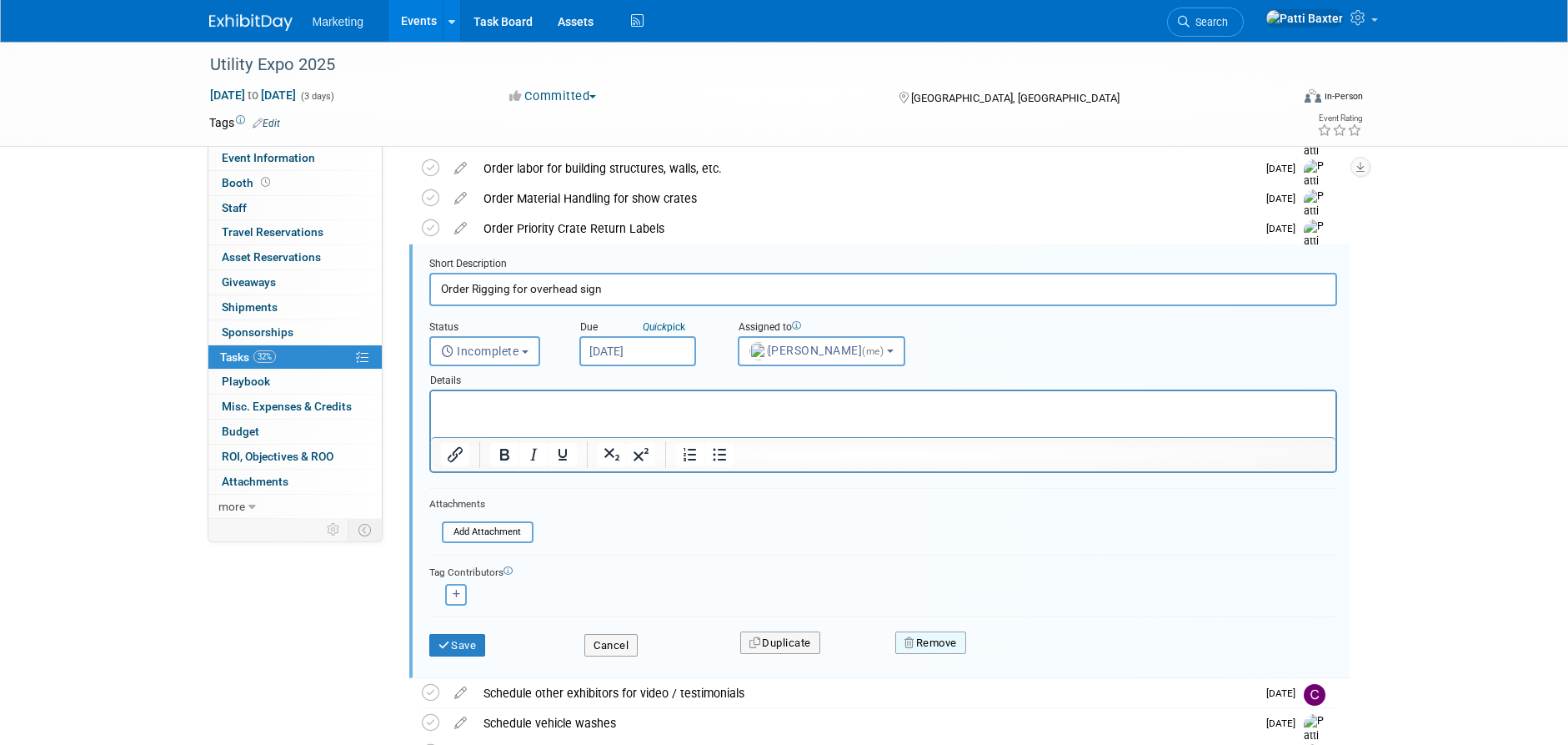
click at [936, 644] on button "Remove" at bounding box center [930, 642] width 71 height 23
click at [1077, 650] on link "No" at bounding box center [1078, 656] width 43 height 27
click at [463, 649] on button "Save" at bounding box center [458, 645] width 57 height 23
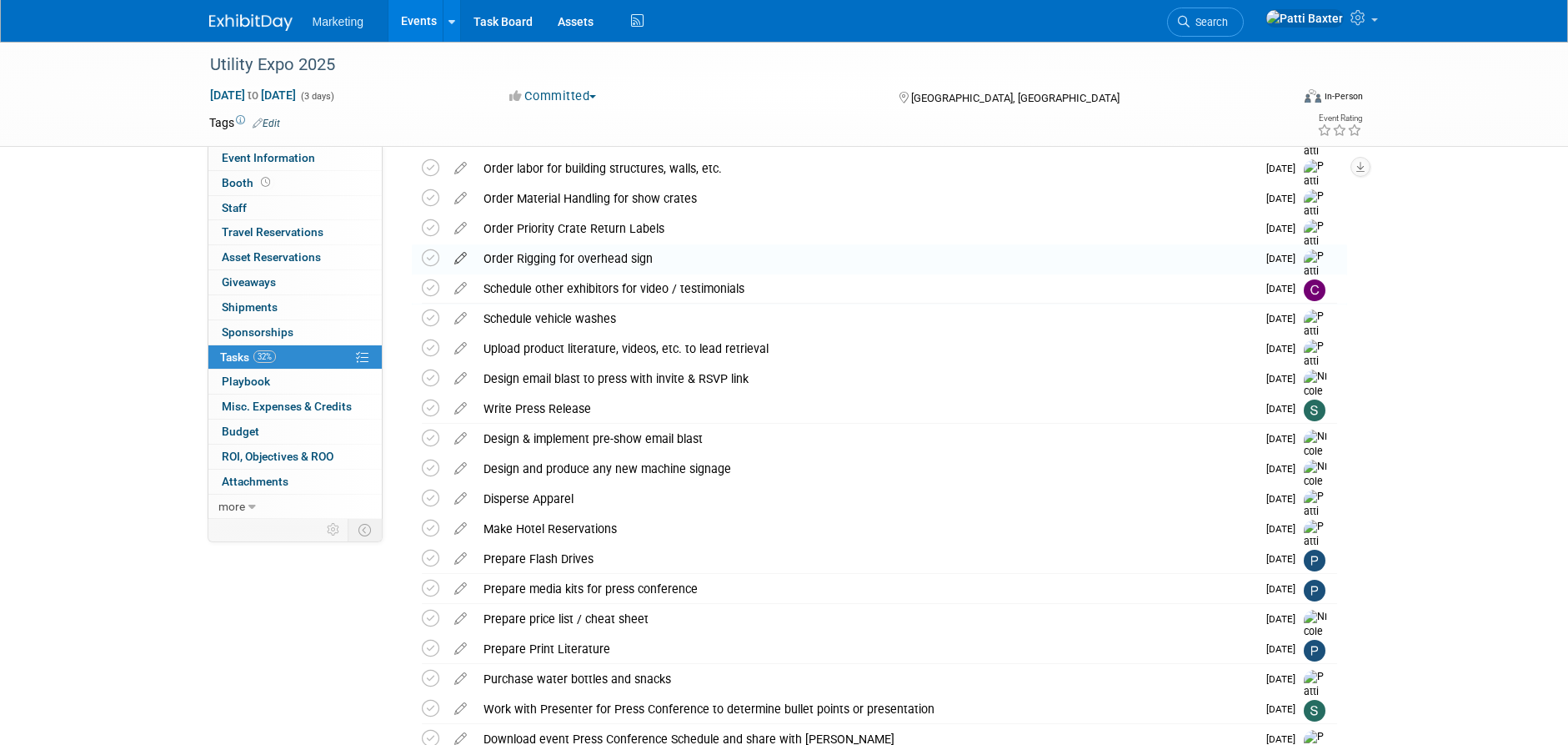
click at [457, 256] on icon at bounding box center [461, 254] width 29 height 21
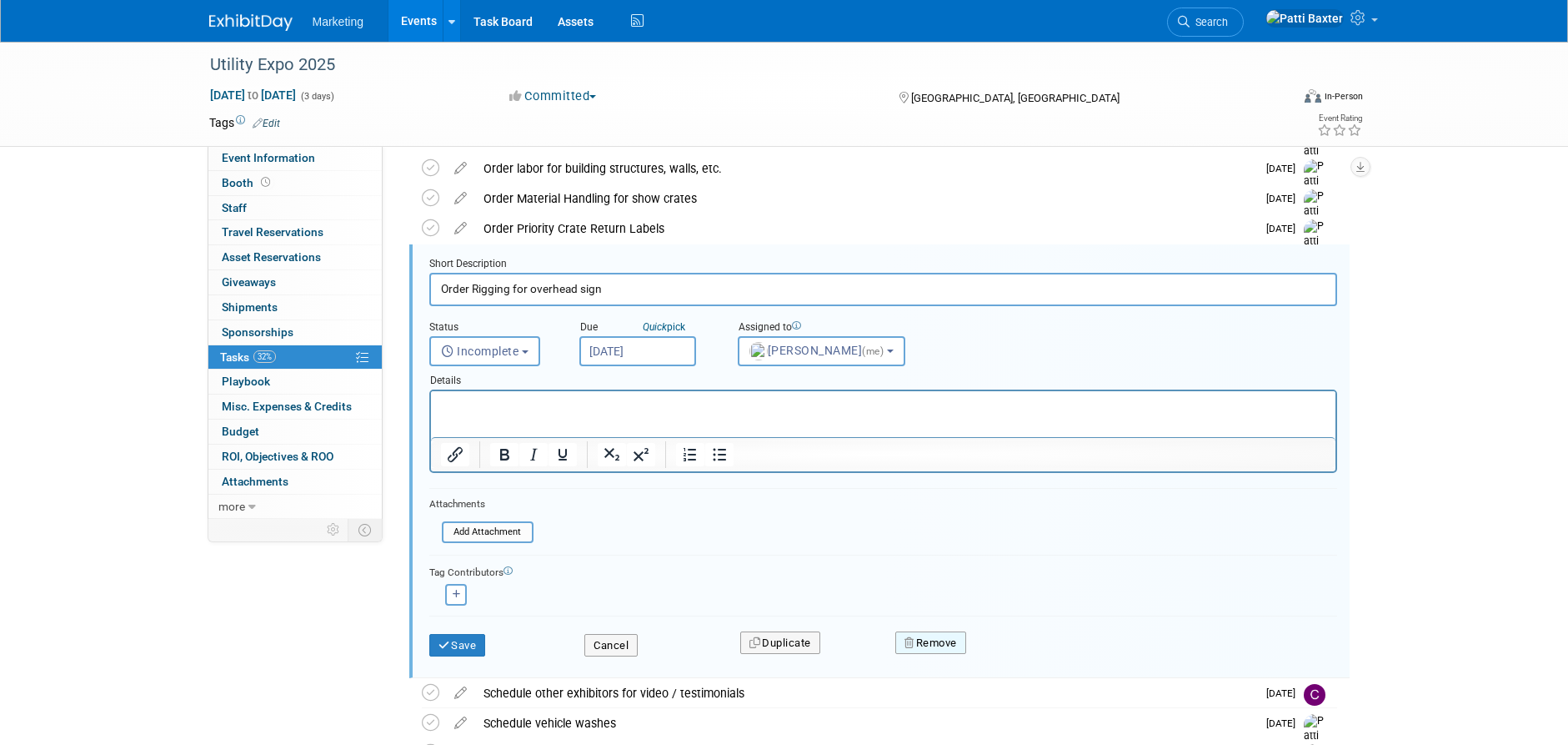
click at [923, 639] on button "Remove" at bounding box center [930, 642] width 71 height 23
click at [1016, 652] on icon at bounding box center [1013, 656] width 10 height 9
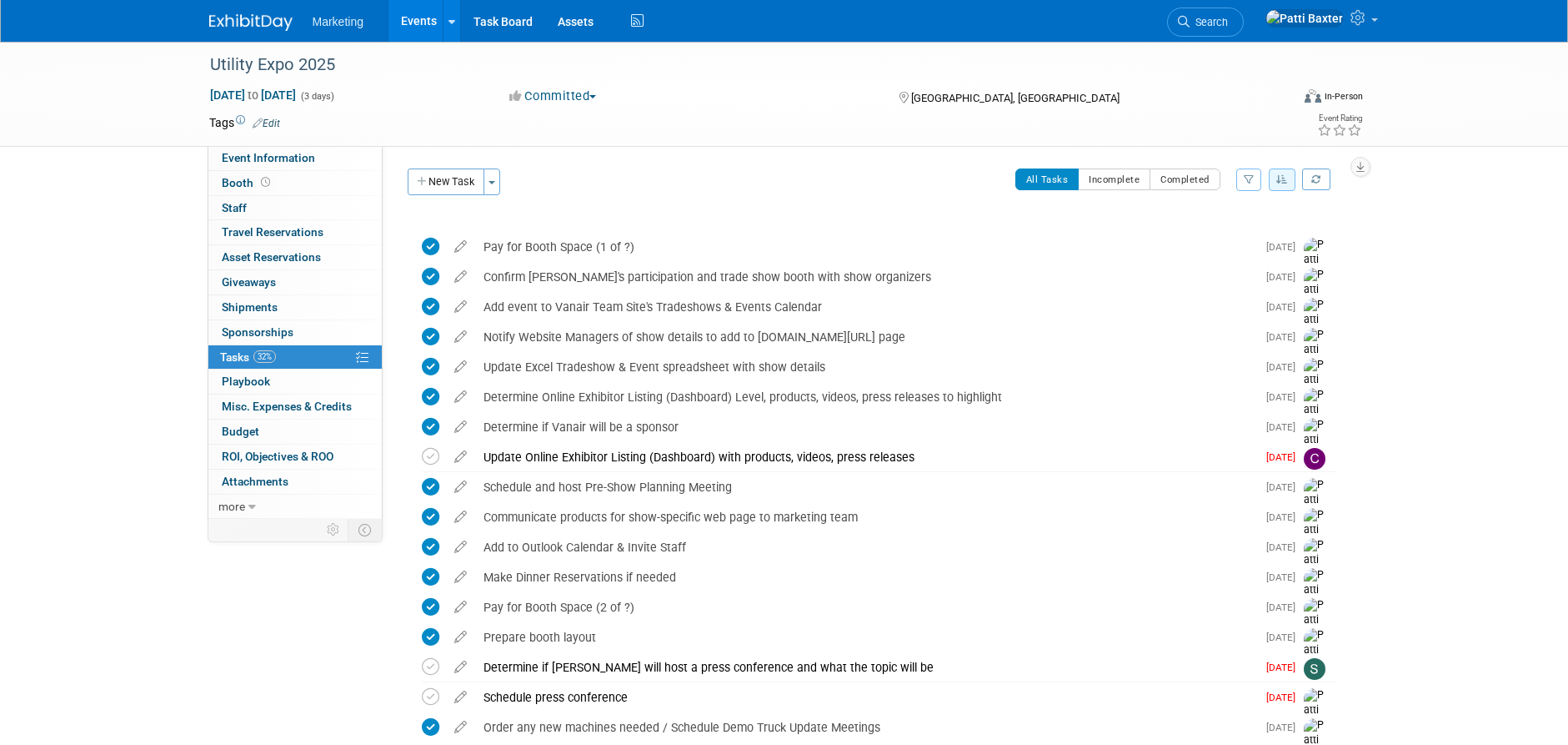
click at [421, 20] on link "Events" at bounding box center [419, 21] width 61 height 42
